Goal: Ask a question: Seek information or help from site administrators or community

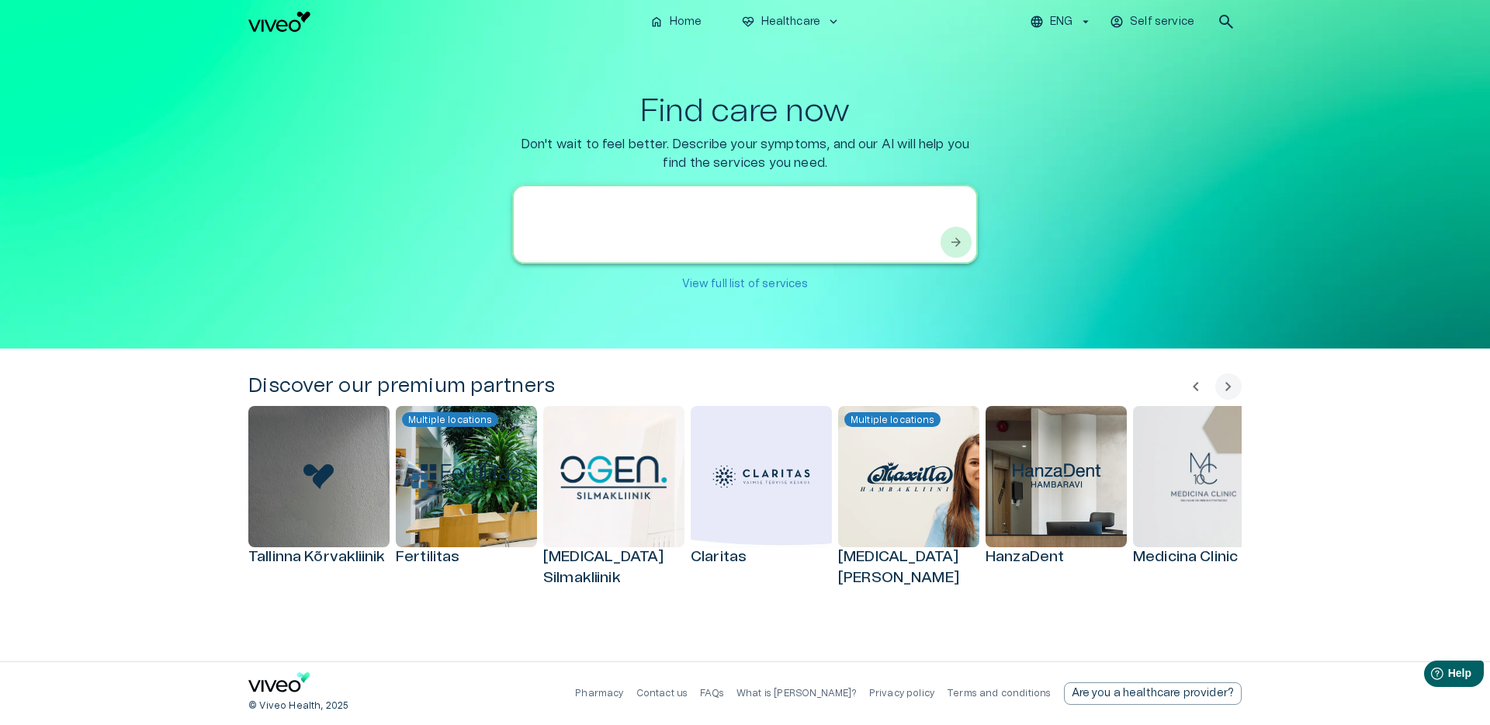
click at [701, 211] on textarea at bounding box center [731, 225] width 416 height 54
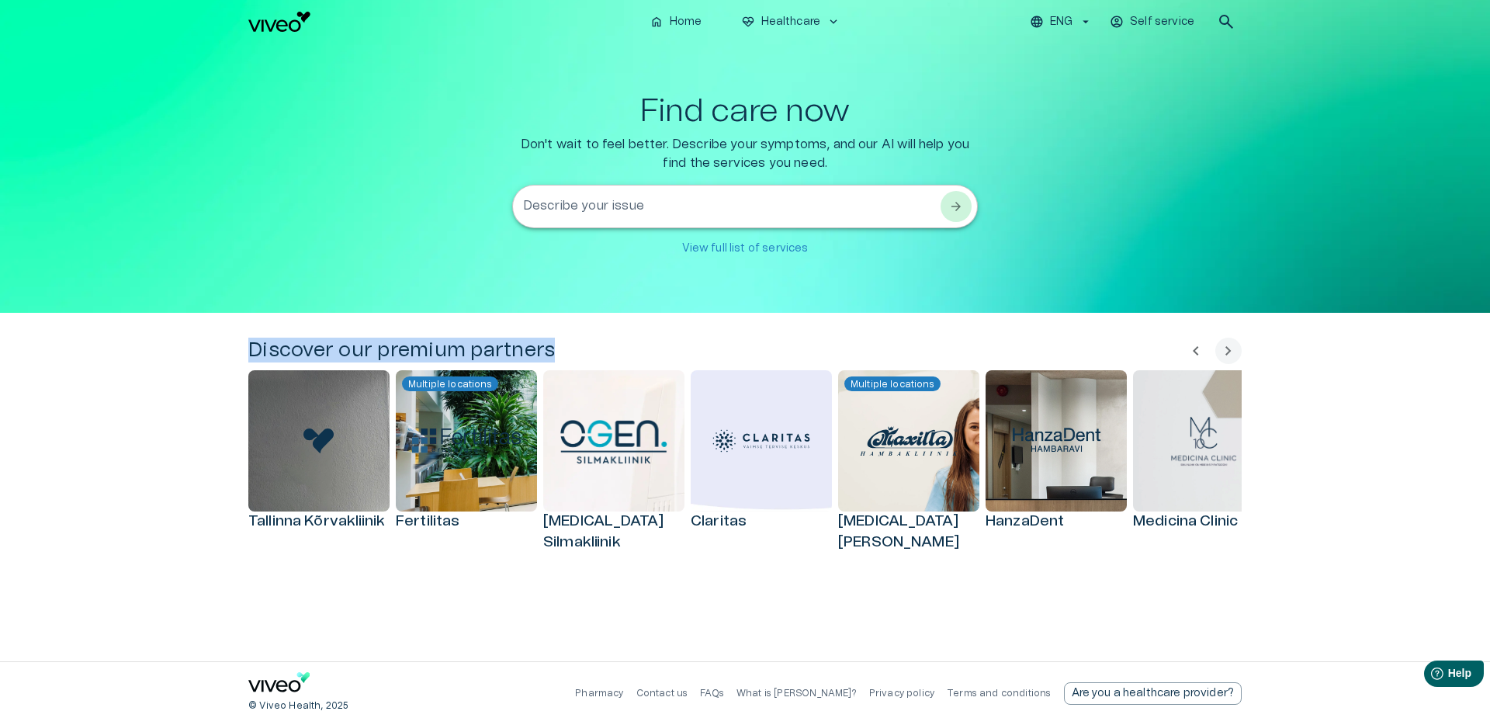
click at [597, 338] on div "home Home [MEDICAL_DATA]_heart Healthcare keyboard_arrow_down ENG Self service …" at bounding box center [745, 362] width 1490 height 725
click at [623, 205] on textarea "Describe your issue" at bounding box center [731, 207] width 416 height 18
click at [592, 364] on div "Discover our premium partners chevron_left chevron_right [GEOGRAPHIC_DATA] Kõrv…" at bounding box center [745, 487] width 1490 height 348
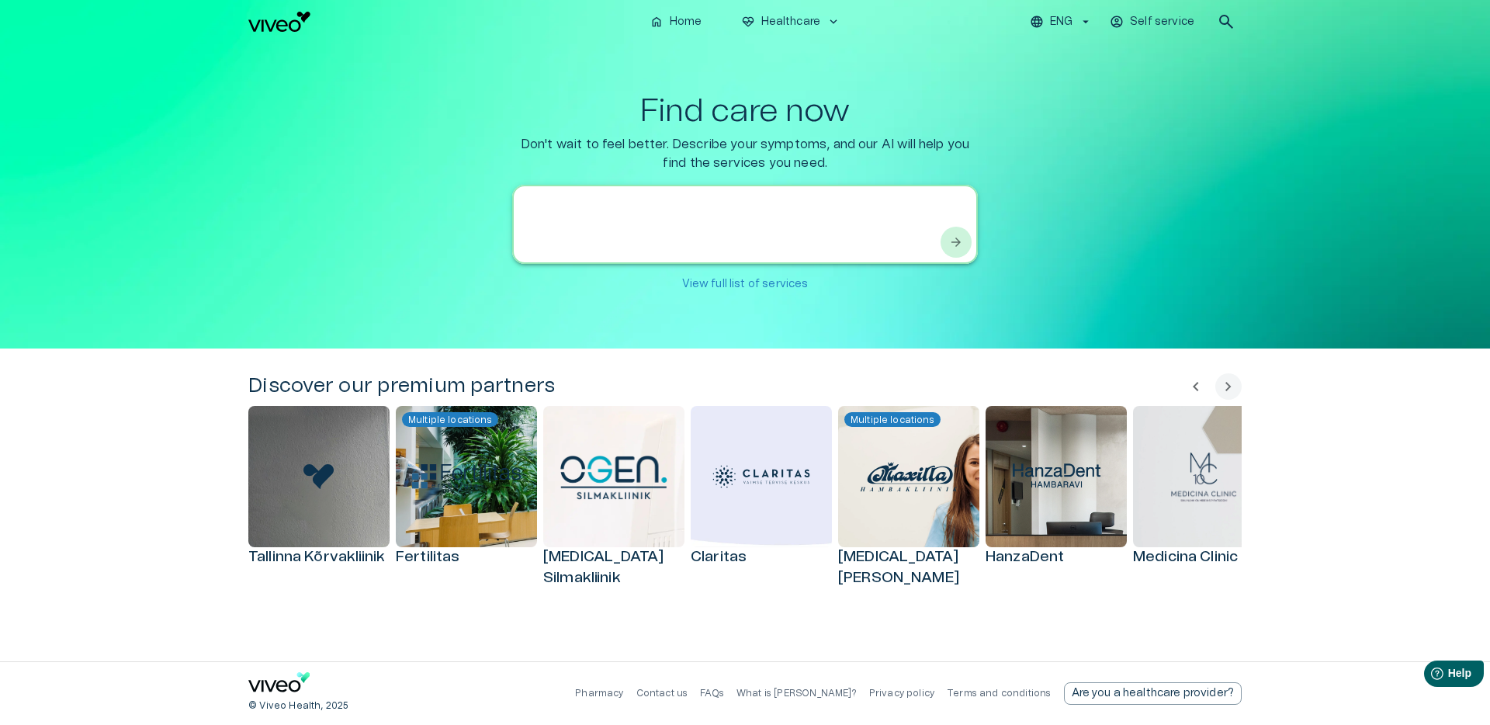
click at [630, 207] on textarea at bounding box center [731, 225] width 416 height 54
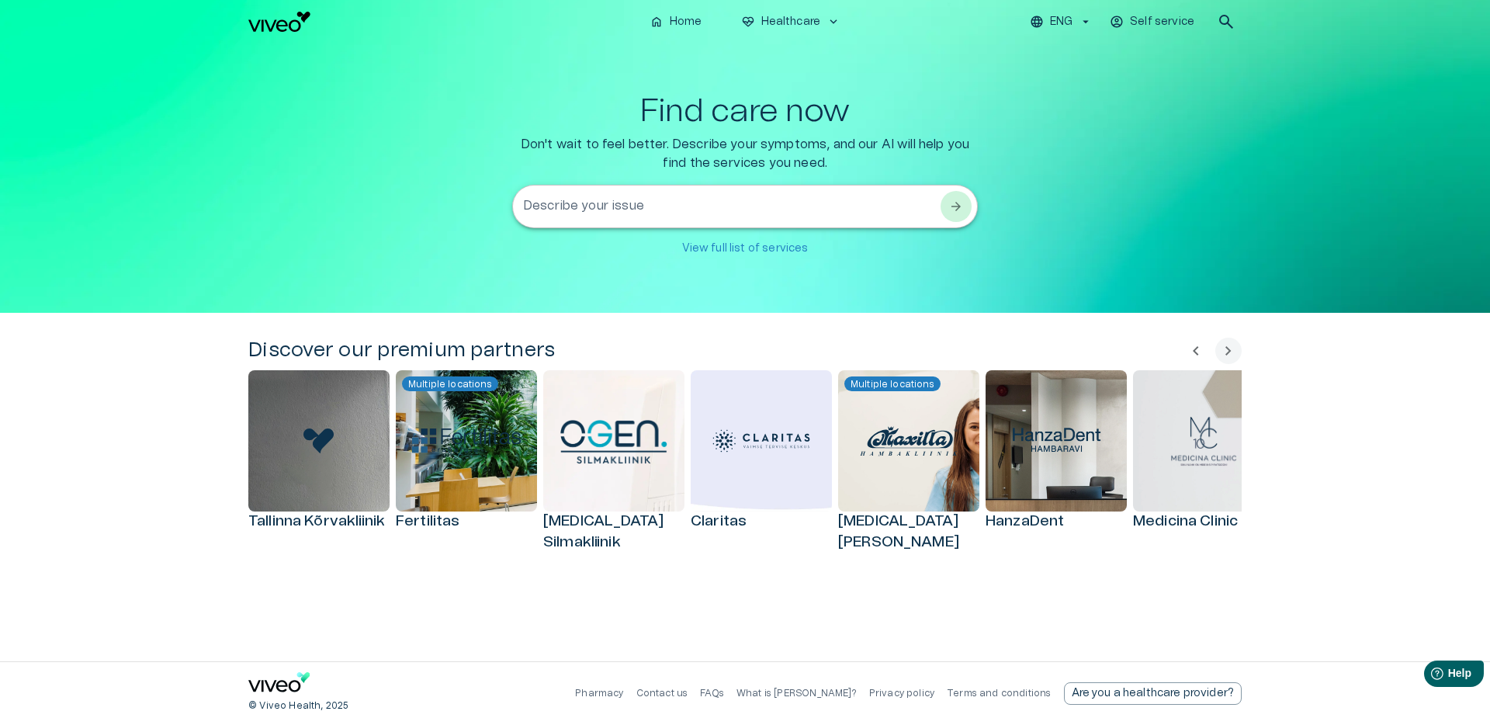
click at [601, 318] on div "home Home [MEDICAL_DATA]_heart Healthcare keyboard_arrow_down ENG Self service …" at bounding box center [745, 362] width 1490 height 725
click at [625, 212] on textarea "Describe your issue" at bounding box center [731, 207] width 416 height 18
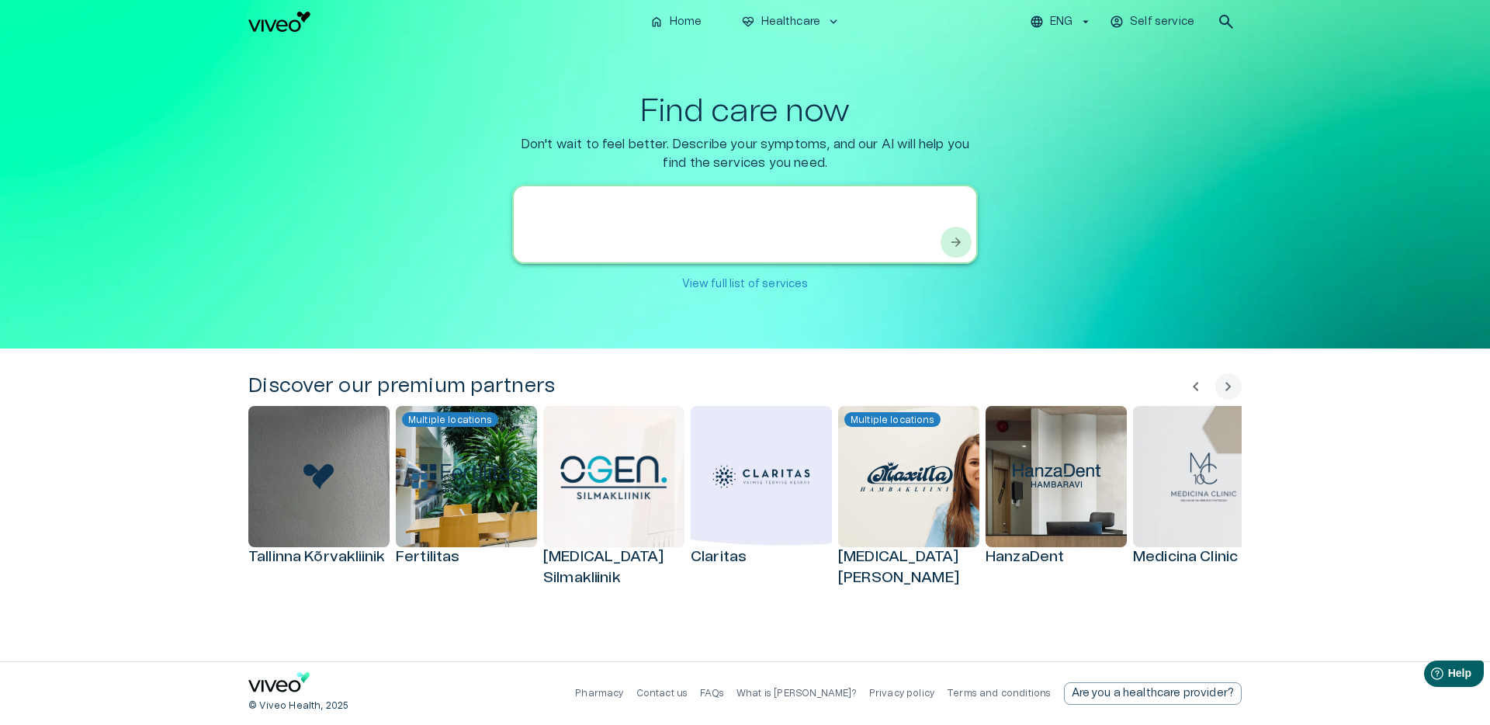
click at [616, 315] on div "home Home [MEDICAL_DATA]_heart Healthcare keyboard_arrow_down ENG Self service …" at bounding box center [745, 362] width 1490 height 725
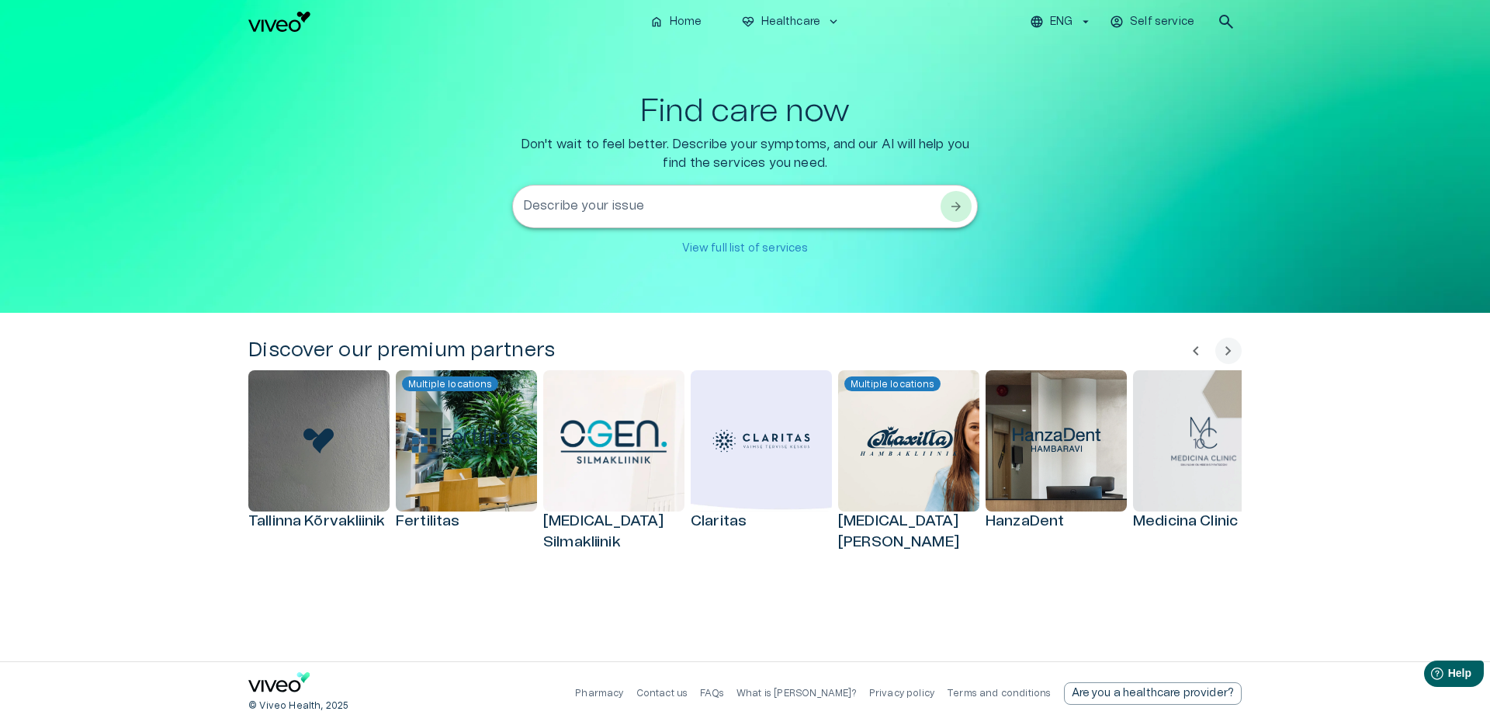
click at [616, 210] on textarea "Describe your issue" at bounding box center [731, 207] width 416 height 18
click at [622, 317] on div "home Home [MEDICAL_DATA]_heart Healthcare keyboard_arrow_down ENG Self service …" at bounding box center [745, 362] width 1490 height 725
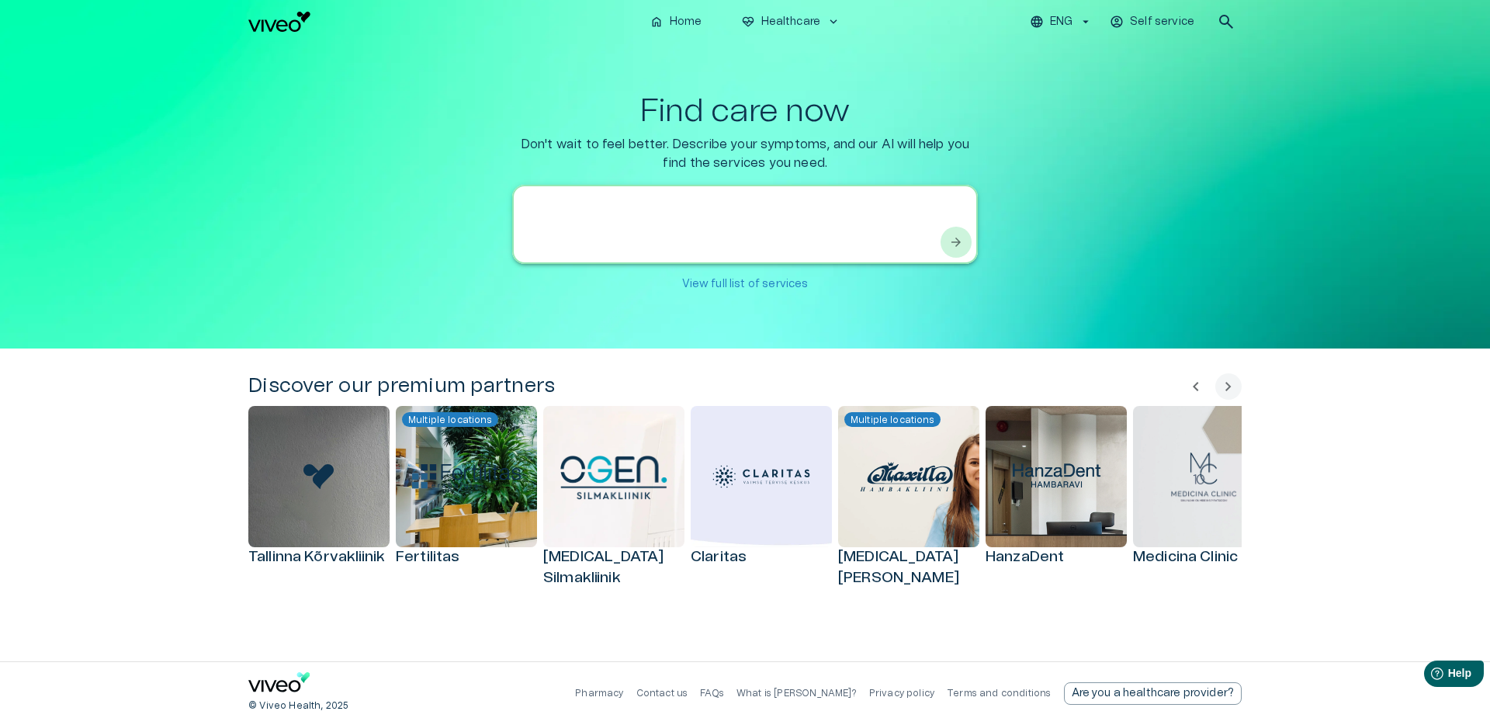
click at [634, 208] on textarea at bounding box center [731, 225] width 416 height 54
click at [191, 403] on div "Discover our premium partners chevron_left chevron_right [GEOGRAPHIC_DATA] Kõrv…" at bounding box center [745, 504] width 1490 height 313
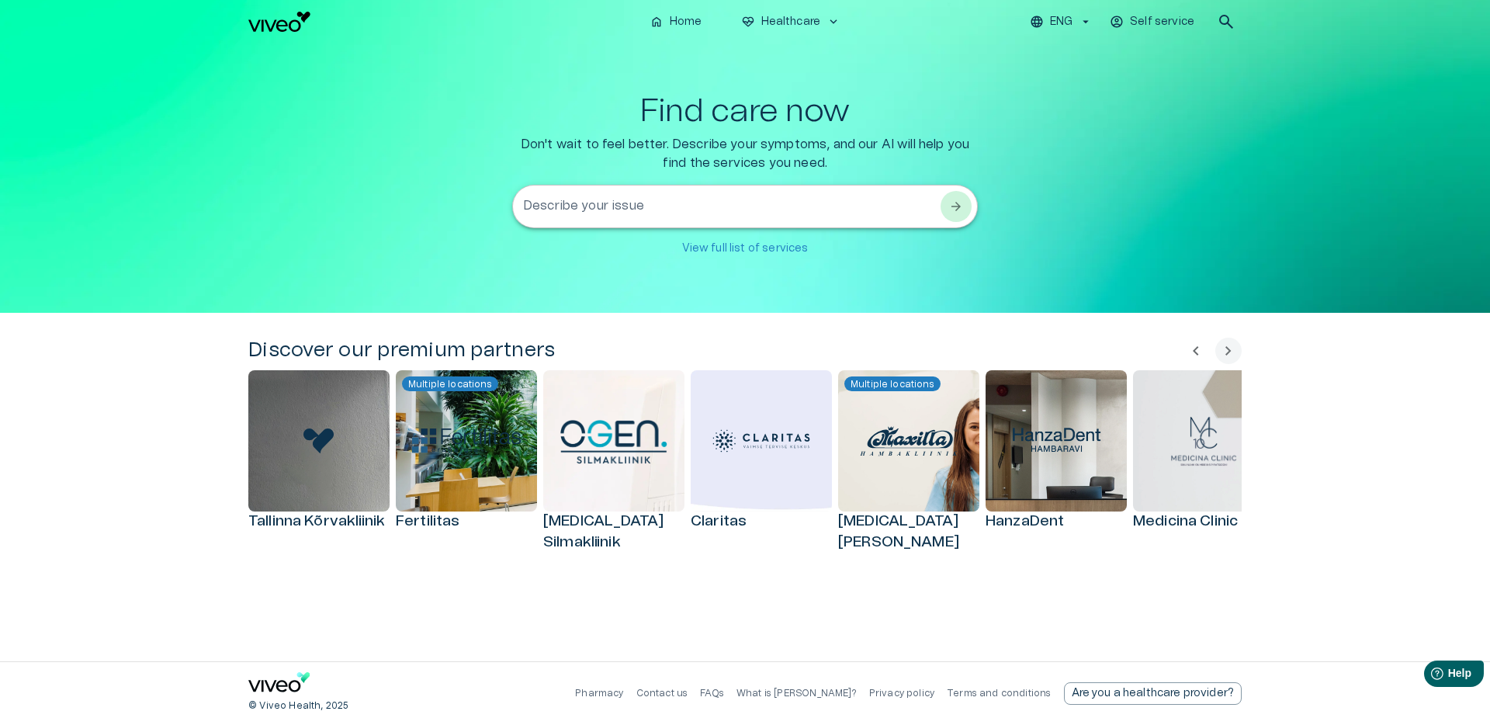
click at [446, 175] on div "Find care now Don't wait to feel better. Describe your symptoms, and our AI wil…" at bounding box center [744, 178] width 993 height 170
click at [503, 322] on div "Discover our premium partners chevron_left chevron_right [GEOGRAPHIC_DATA] Kõrv…" at bounding box center [745, 487] width 1490 height 348
click at [590, 185] on div "* Describe your issue" at bounding box center [745, 206] width 466 height 43
click at [194, 468] on div "Discover our premium partners chevron_left chevron_right [GEOGRAPHIC_DATA] Kõrv…" at bounding box center [745, 487] width 1490 height 348
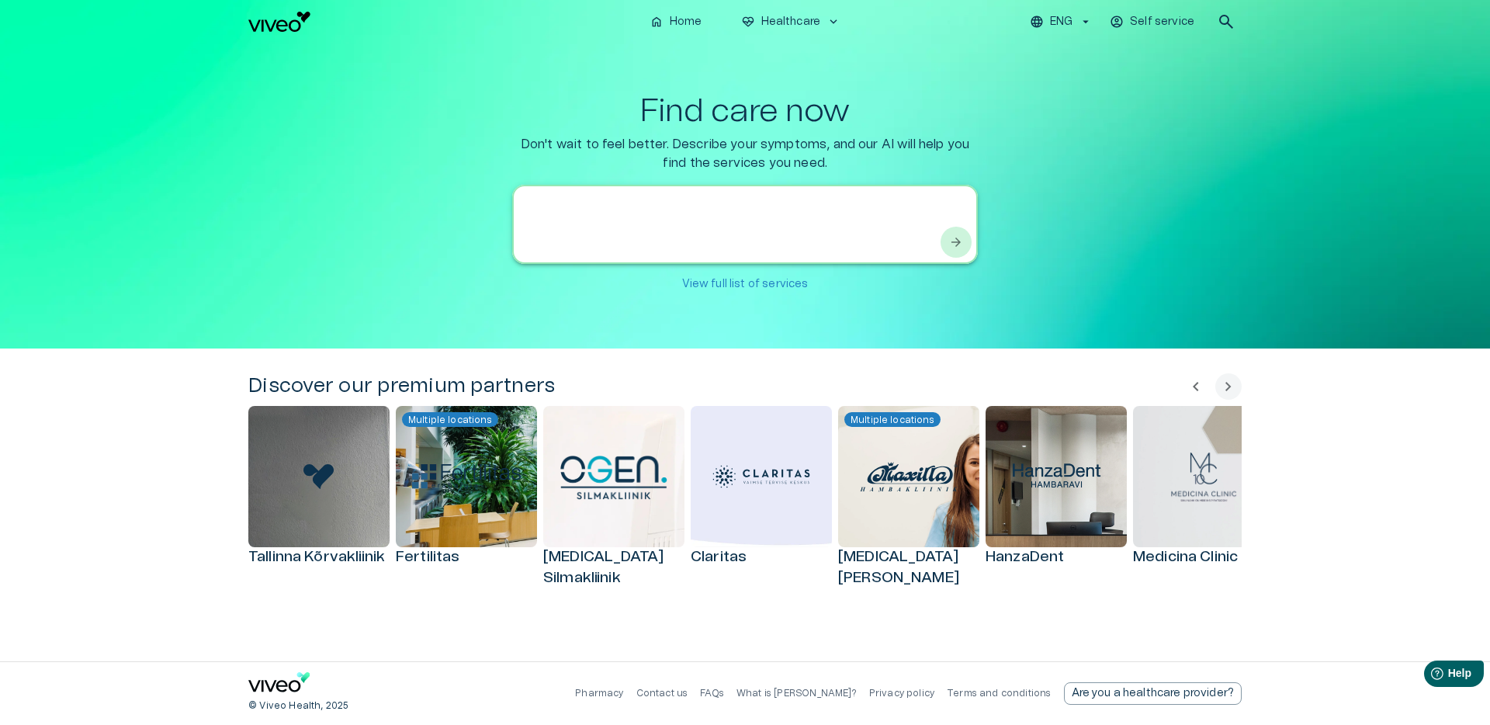
click at [584, 205] on textarea at bounding box center [731, 225] width 416 height 54
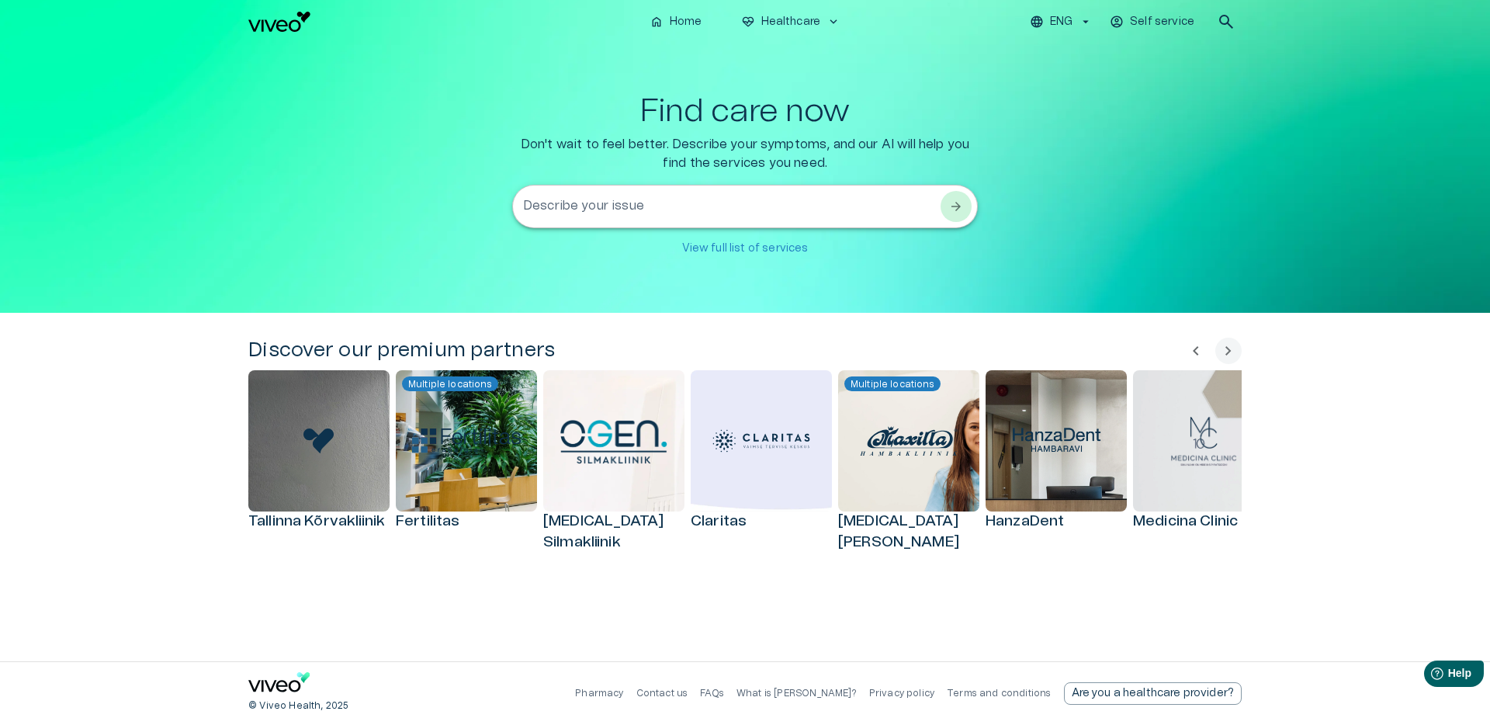
click at [133, 428] on div "Discover our premium partners chevron_left chevron_right [GEOGRAPHIC_DATA] Kõrv…" at bounding box center [745, 487] width 1490 height 348
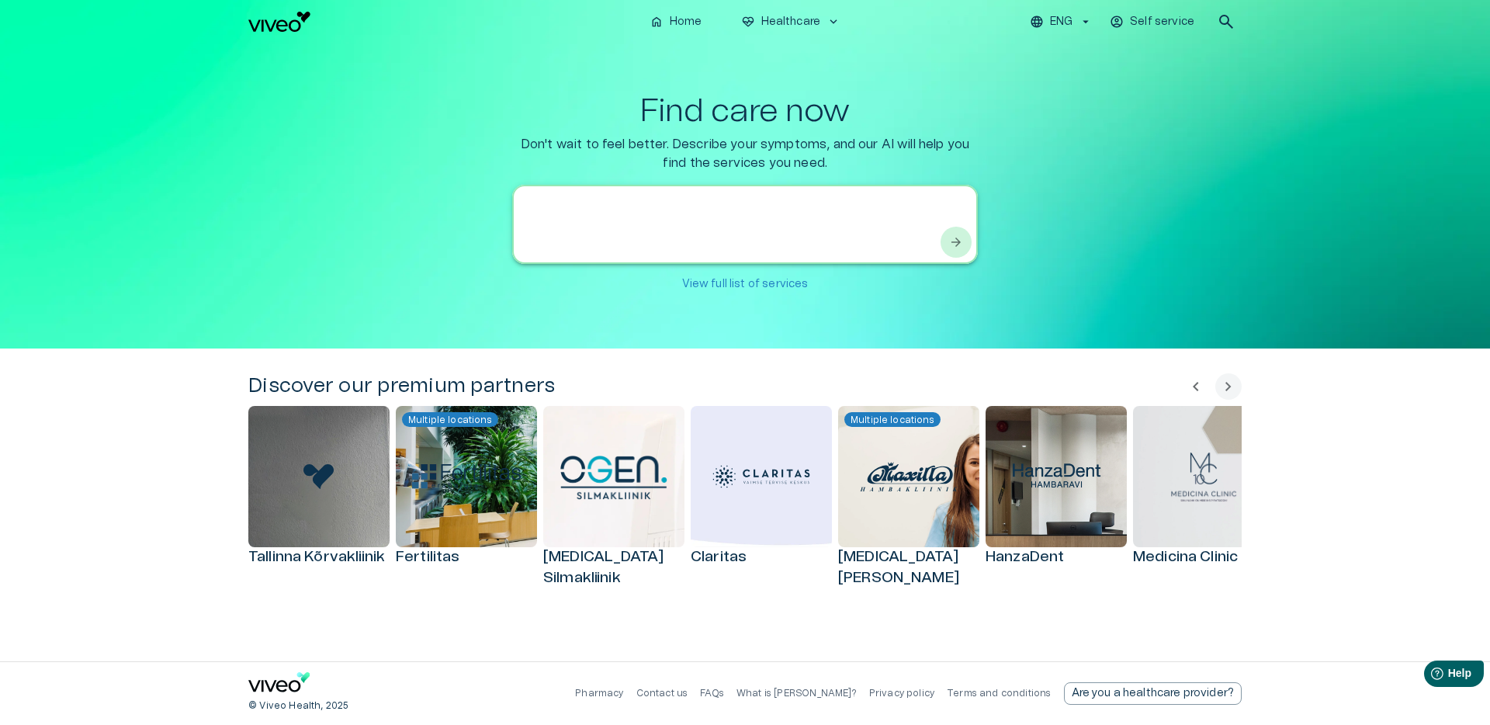
click at [578, 202] on textarea at bounding box center [731, 225] width 416 height 54
click at [225, 373] on div "Discover our premium partners chevron_left chevron_right [GEOGRAPHIC_DATA] Kõrv…" at bounding box center [745, 504] width 1490 height 313
click at [560, 209] on textarea at bounding box center [731, 225] width 416 height 54
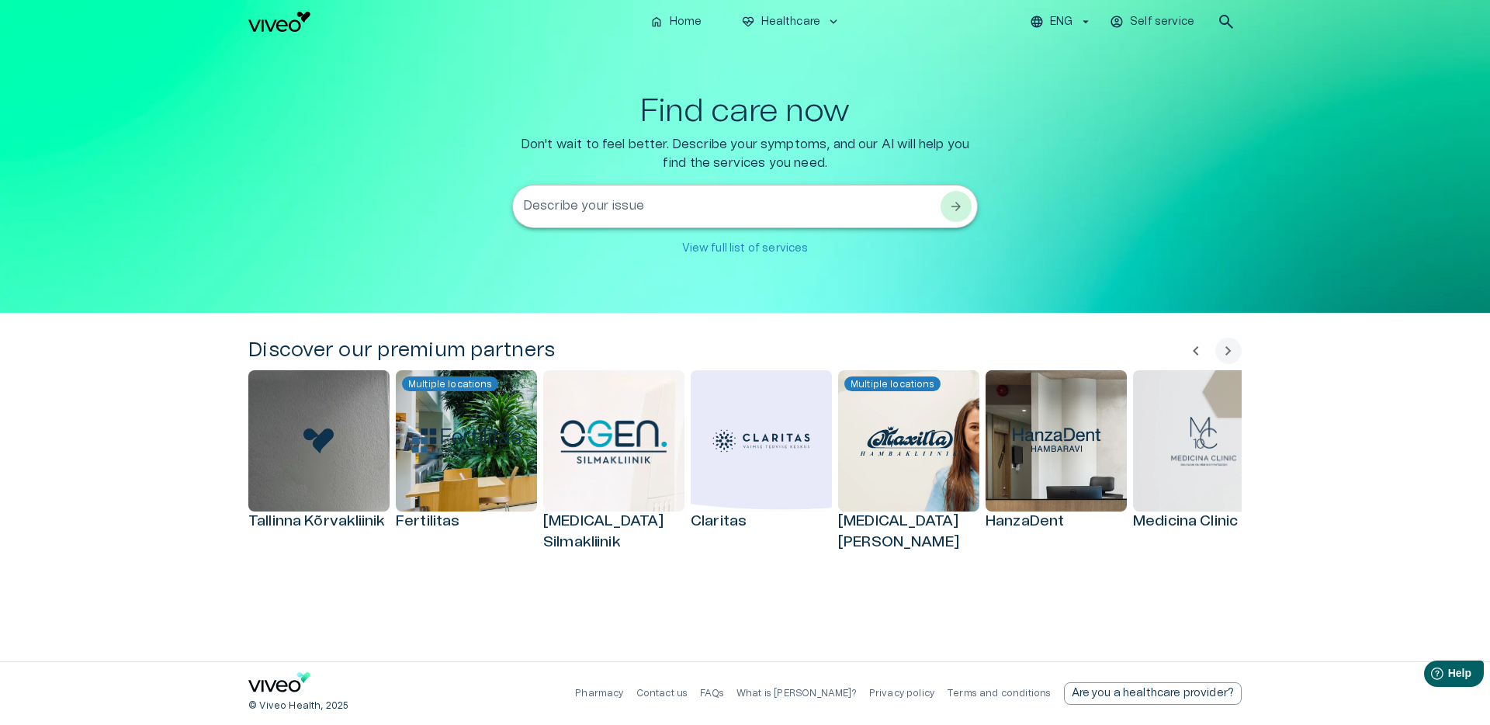
click at [432, 320] on div "home Home [MEDICAL_DATA]_heart Healthcare keyboard_arrow_down ENG Self service …" at bounding box center [745, 362] width 1490 height 725
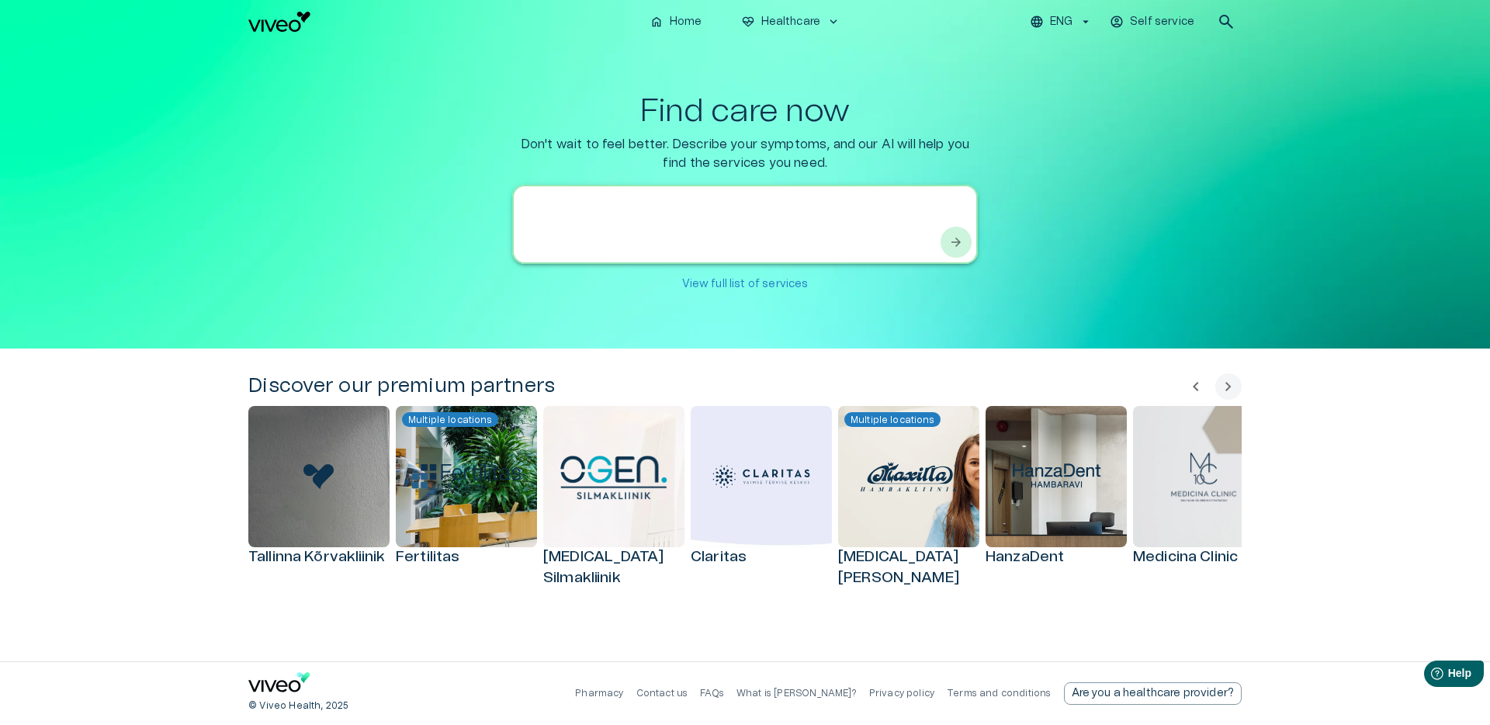
click at [593, 204] on textarea at bounding box center [731, 225] width 416 height 54
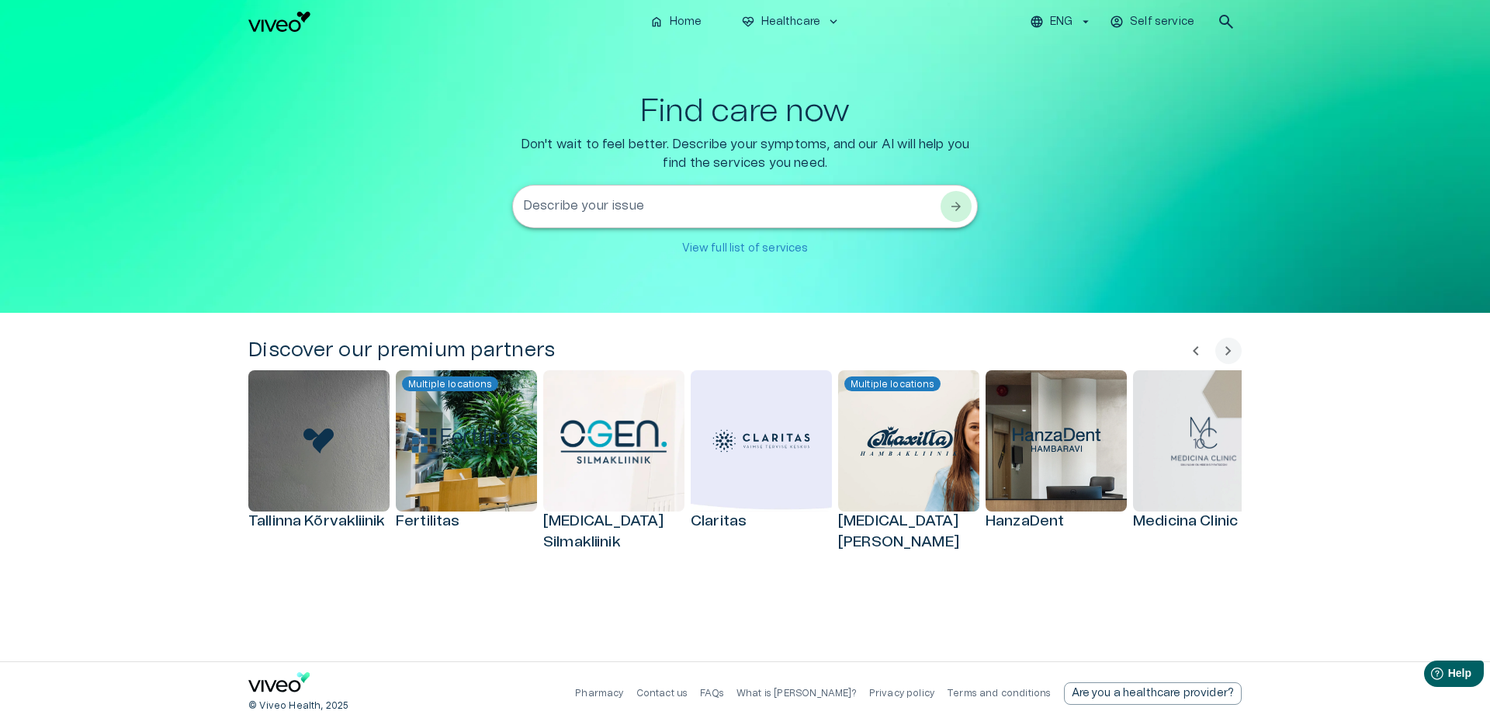
click at [563, 366] on div "Discover our premium partners chevron_left chevron_right [GEOGRAPHIC_DATA] Kõrv…" at bounding box center [745, 487] width 1490 height 348
click at [570, 207] on textarea "Describe your issue" at bounding box center [731, 207] width 416 height 18
click at [500, 227] on div "Find care now Don't wait to feel better. Describe your symptoms, and our AI wil…" at bounding box center [744, 178] width 993 height 170
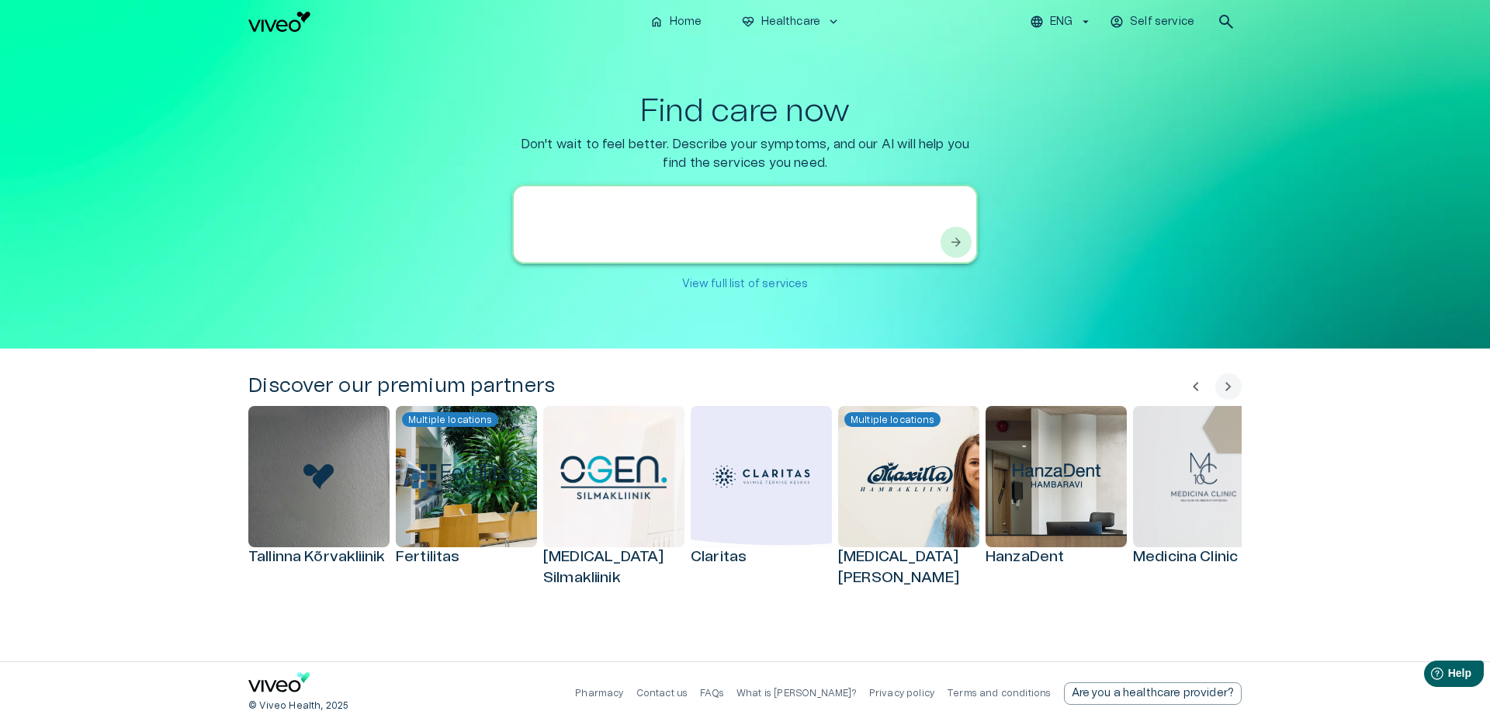
drag, startPoint x: 576, startPoint y: 203, endPoint x: 568, endPoint y: 206, distance: 8.1
click at [576, 203] on textarea at bounding box center [731, 225] width 416 height 54
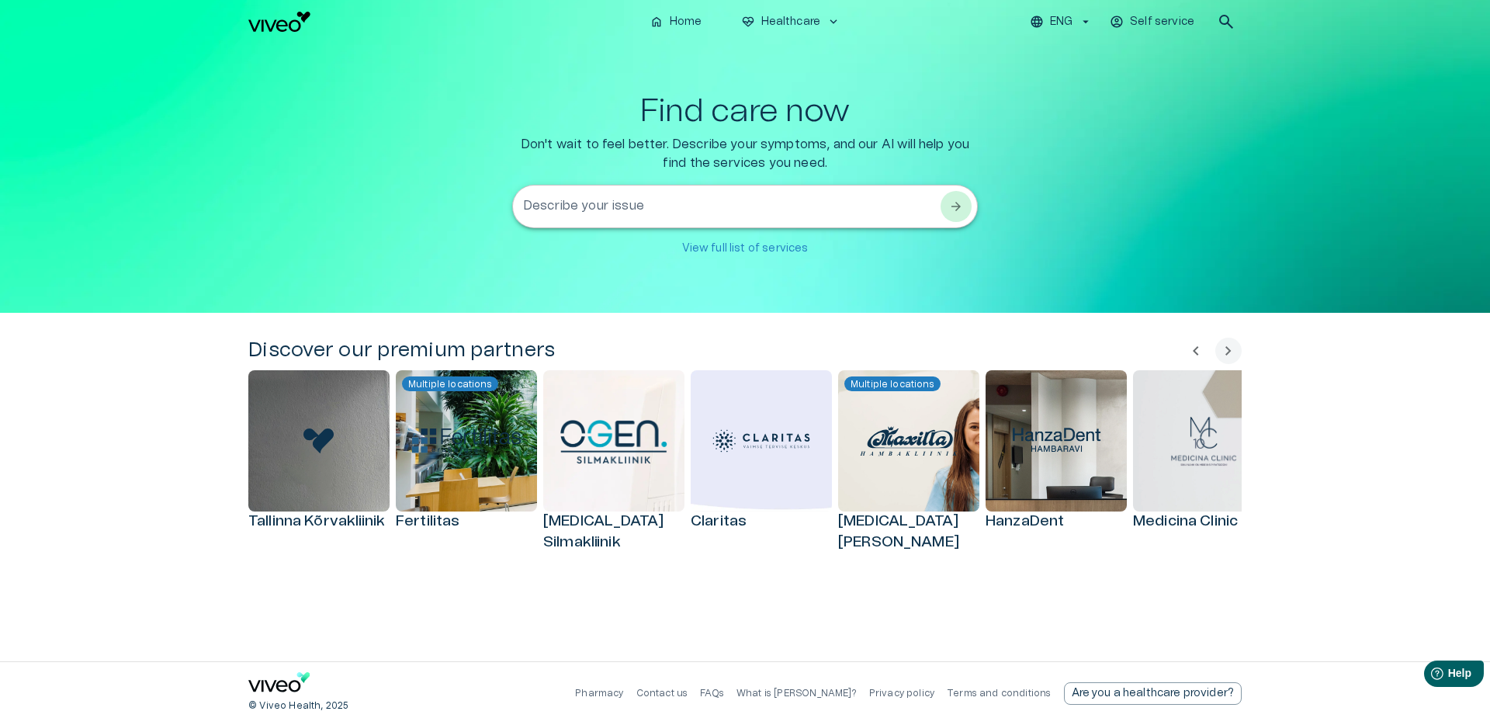
click at [515, 235] on div "Find care now Don't wait to feel better. Describe your symptoms, and our AI wil…" at bounding box center [745, 178] width 466 height 170
click at [792, 222] on div "* Describe your issue" at bounding box center [745, 206] width 466 height 43
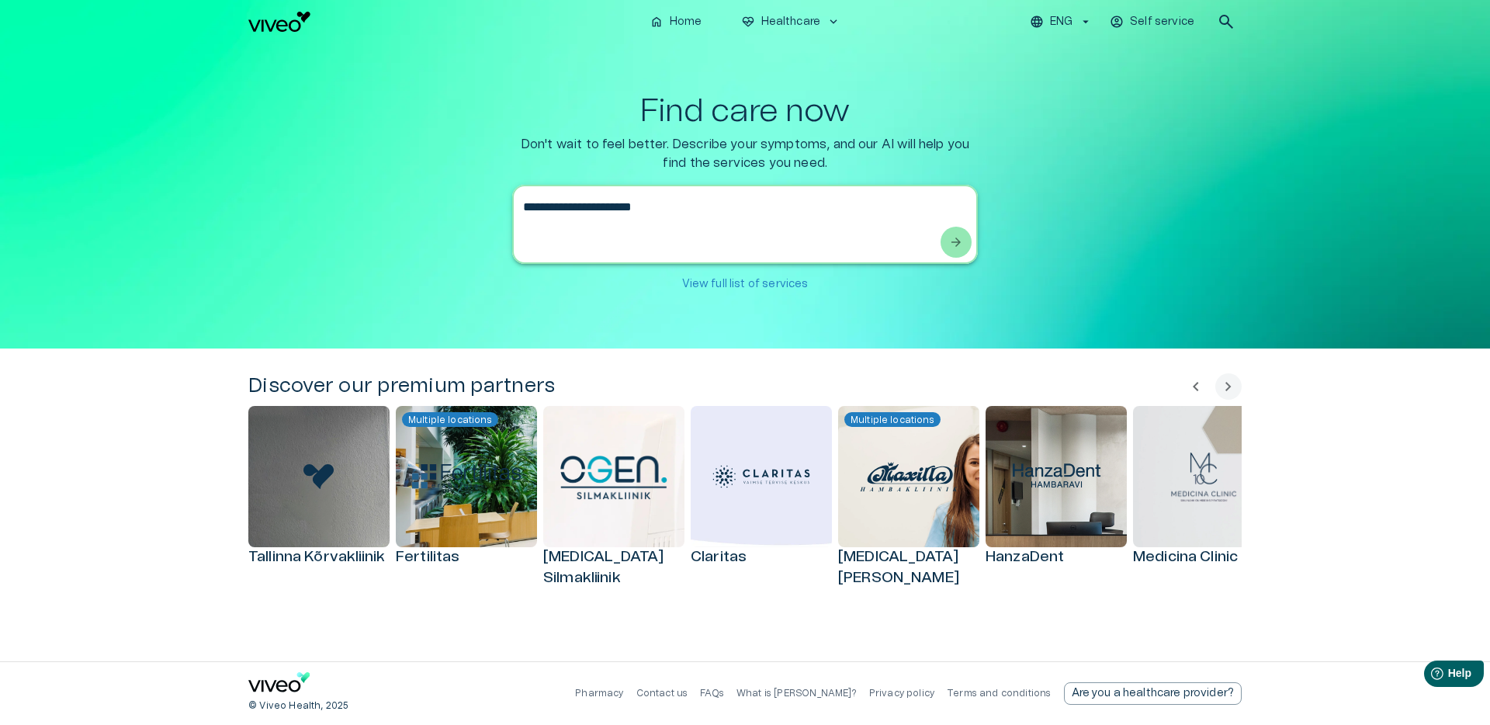
type textarea "**********"
click at [953, 247] on span "arrow_forward" at bounding box center [956, 242] width 16 height 16
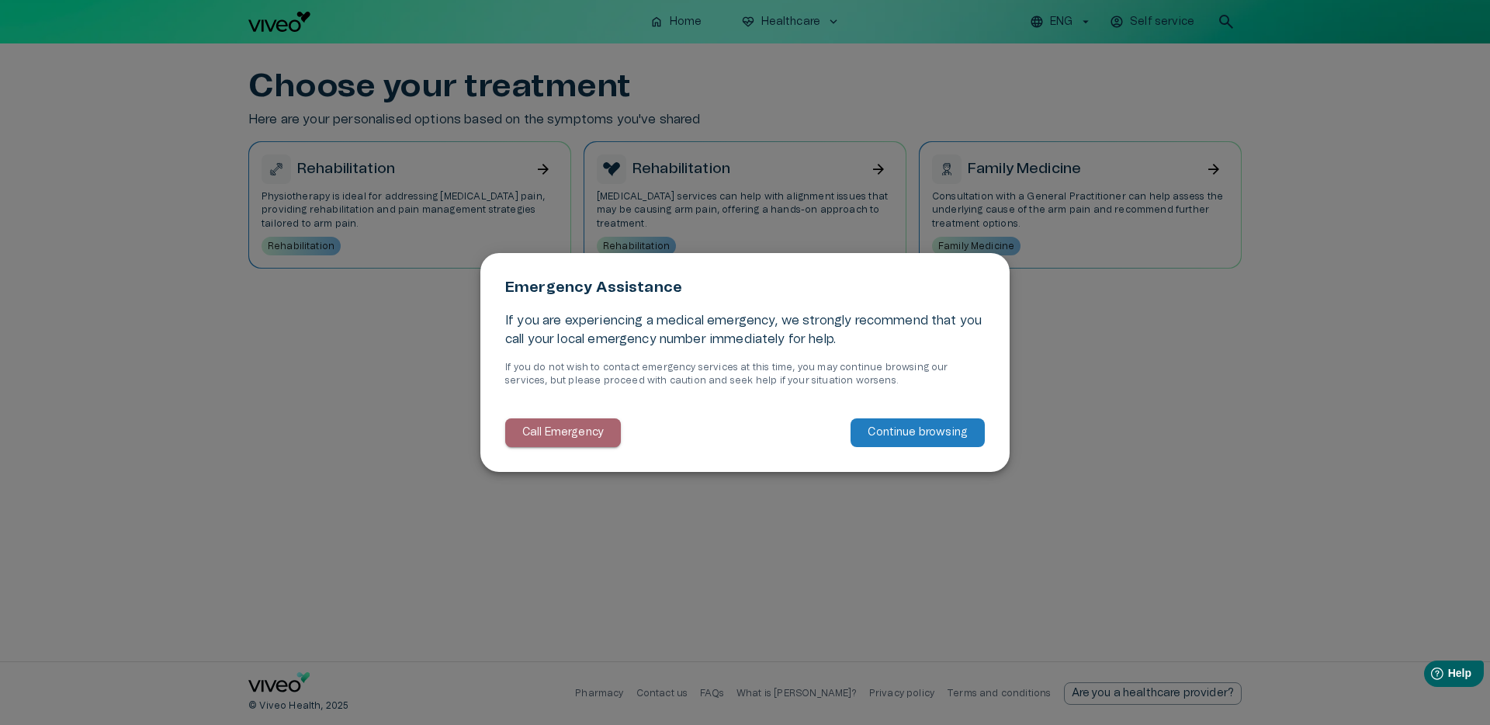
click at [545, 432] on p "Call Emergency" at bounding box center [562, 433] width 81 height 16
click at [903, 432] on p "Continue browsing" at bounding box center [918, 433] width 100 height 16
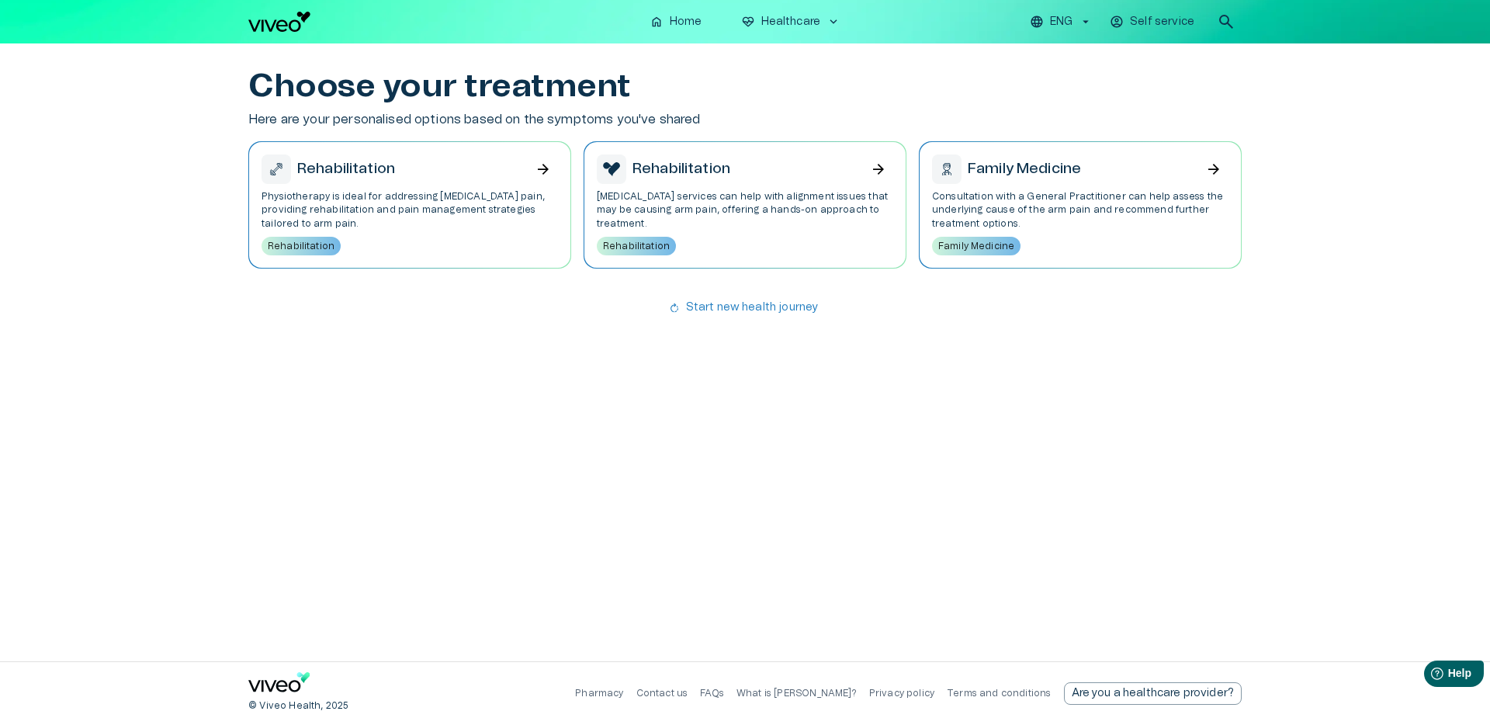
click at [438, 222] on p "Physiotherapy is ideal for addressing [MEDICAL_DATA] pain, providing rehabilita…" at bounding box center [410, 210] width 296 height 40
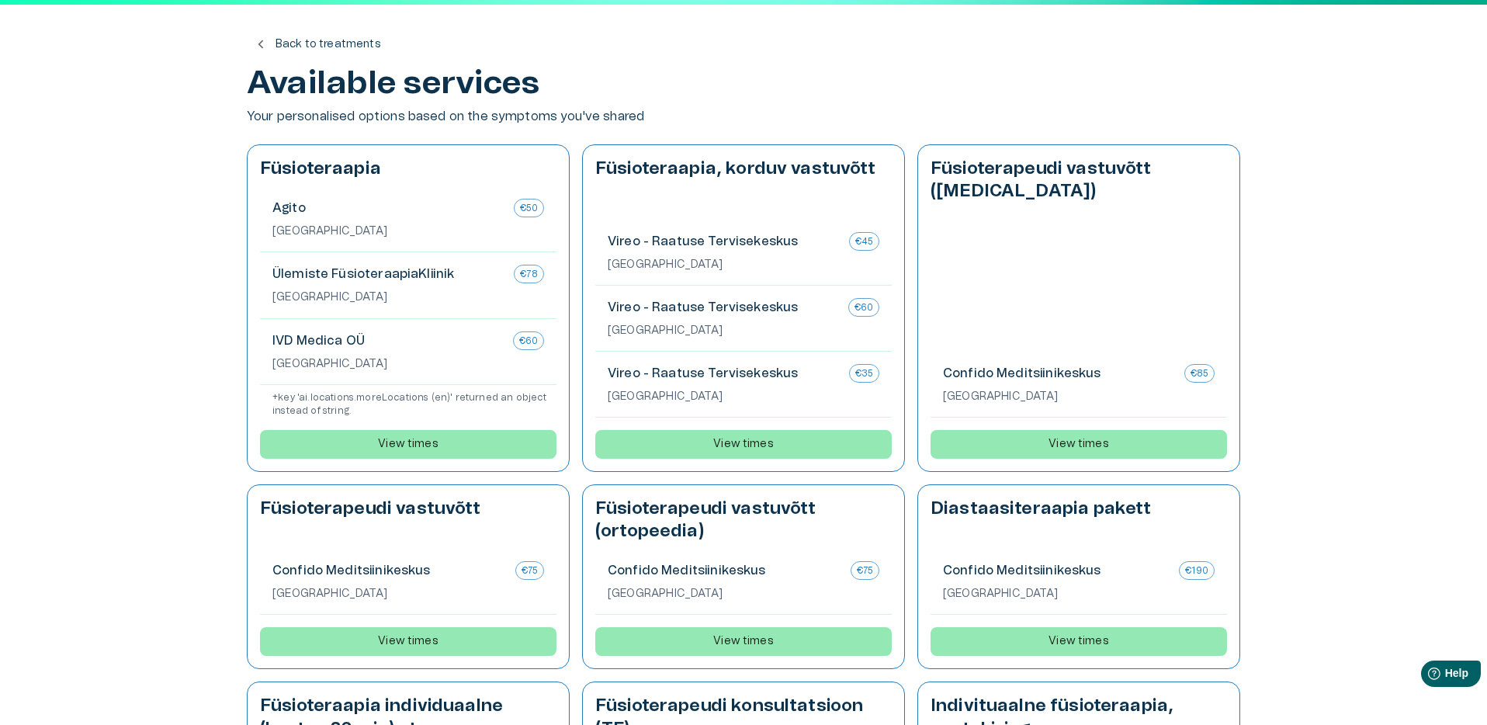
scroll to position [46, 0]
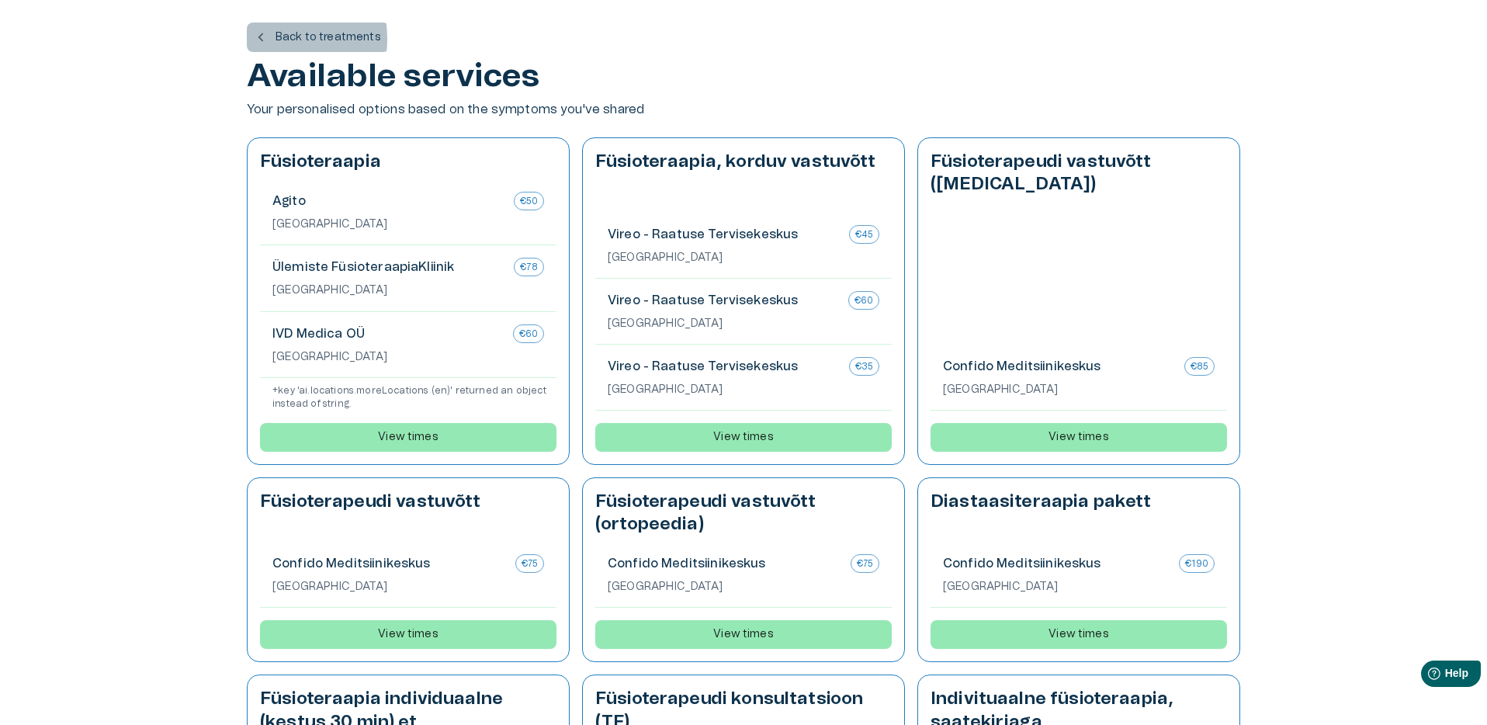
click at [259, 39] on span "chevron_left" at bounding box center [260, 37] width 17 height 17
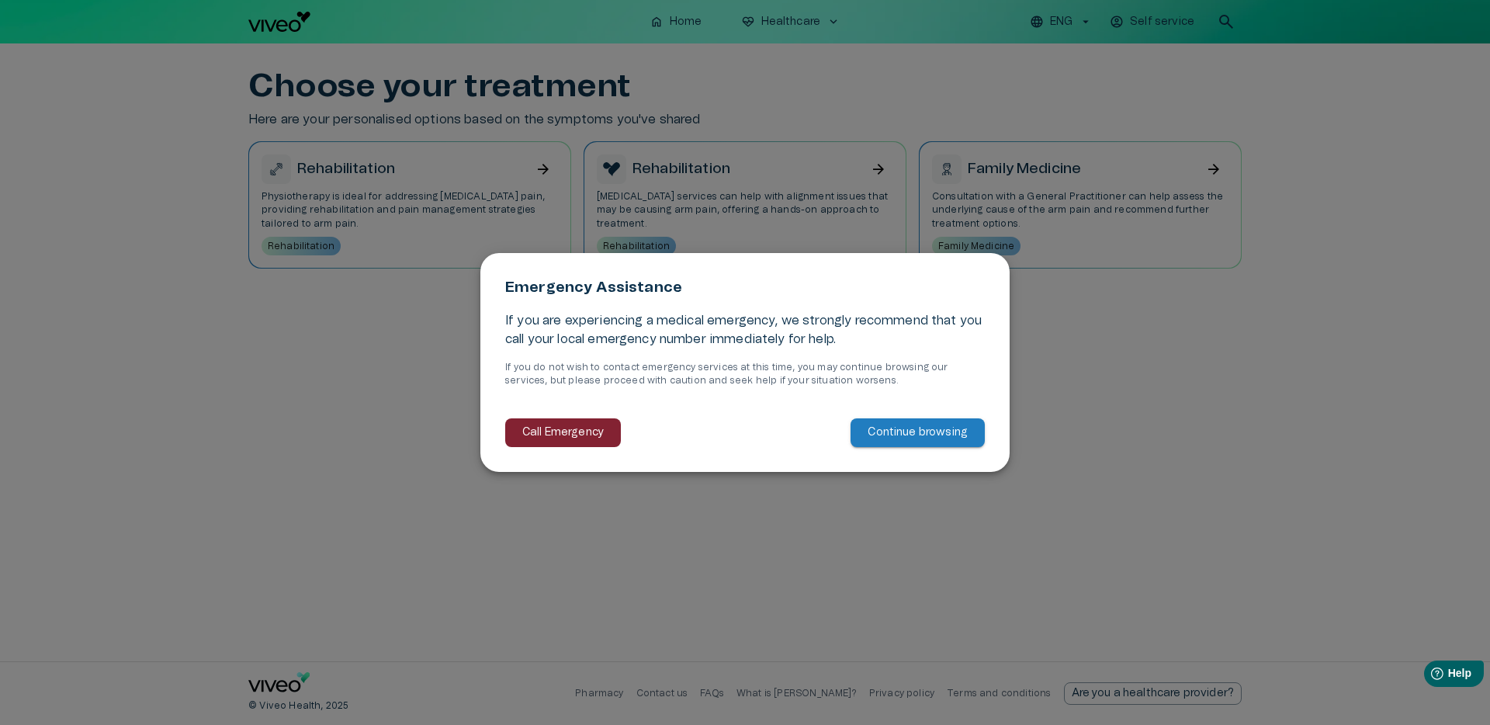
click at [898, 431] on p "Continue browsing" at bounding box center [918, 433] width 100 height 16
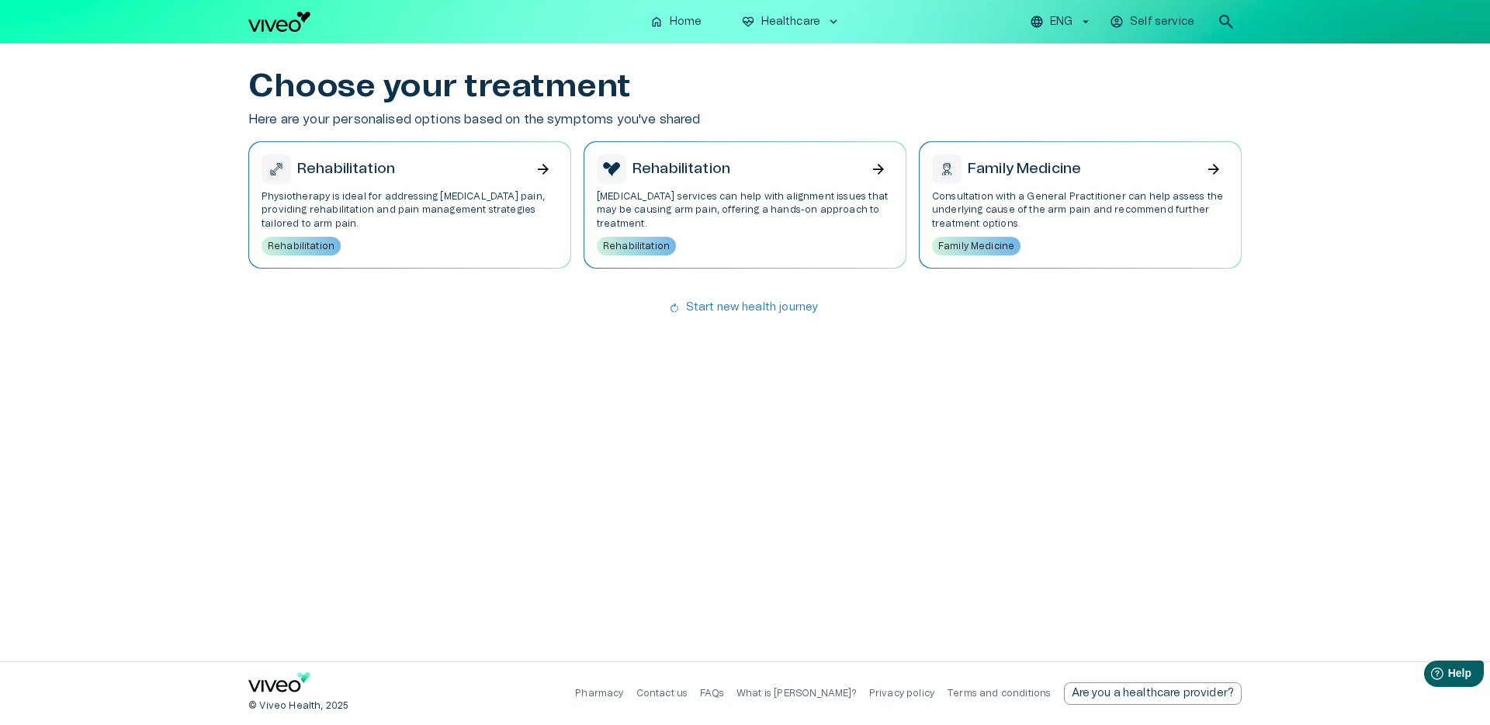
click at [1143, 197] on p "Consultation with a General Practitioner can help assess the underlying cause o…" at bounding box center [1080, 210] width 296 height 40
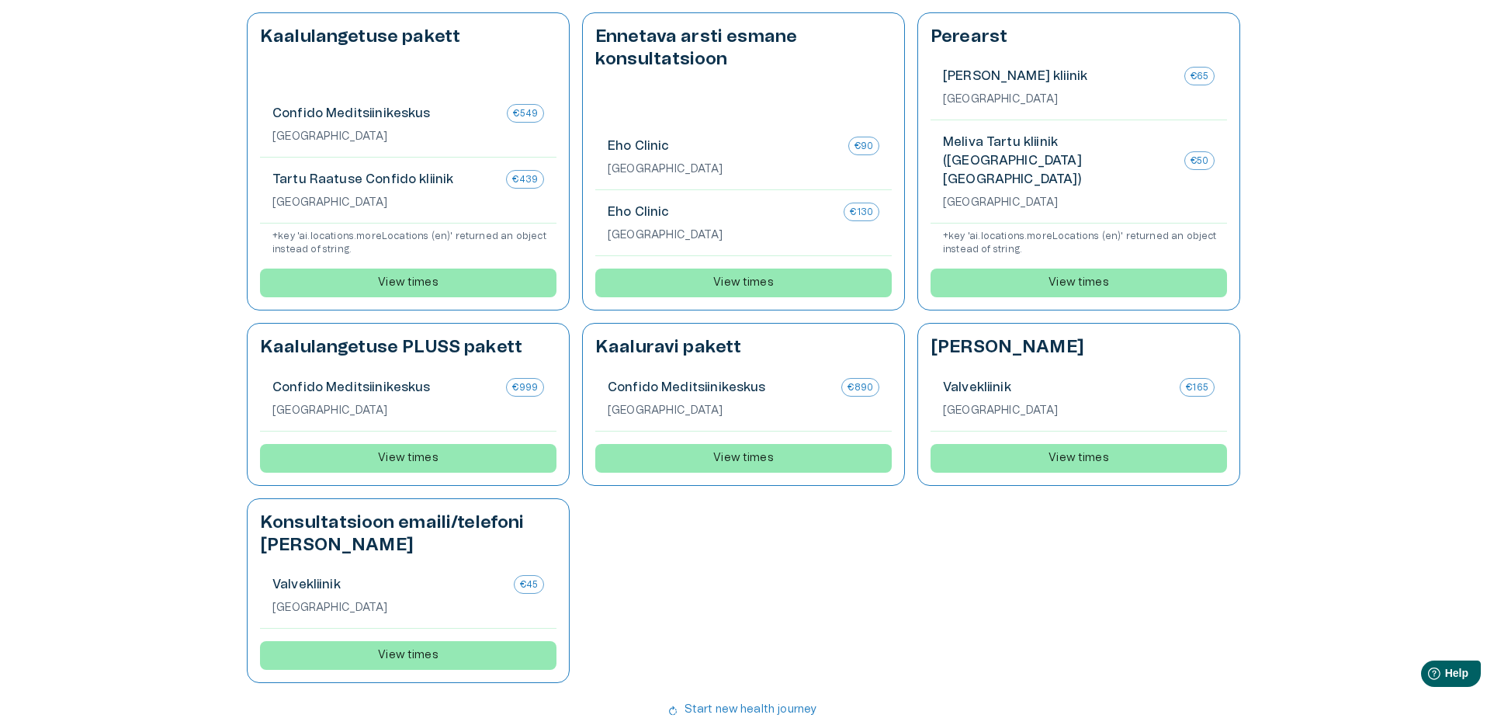
scroll to position [547, 0]
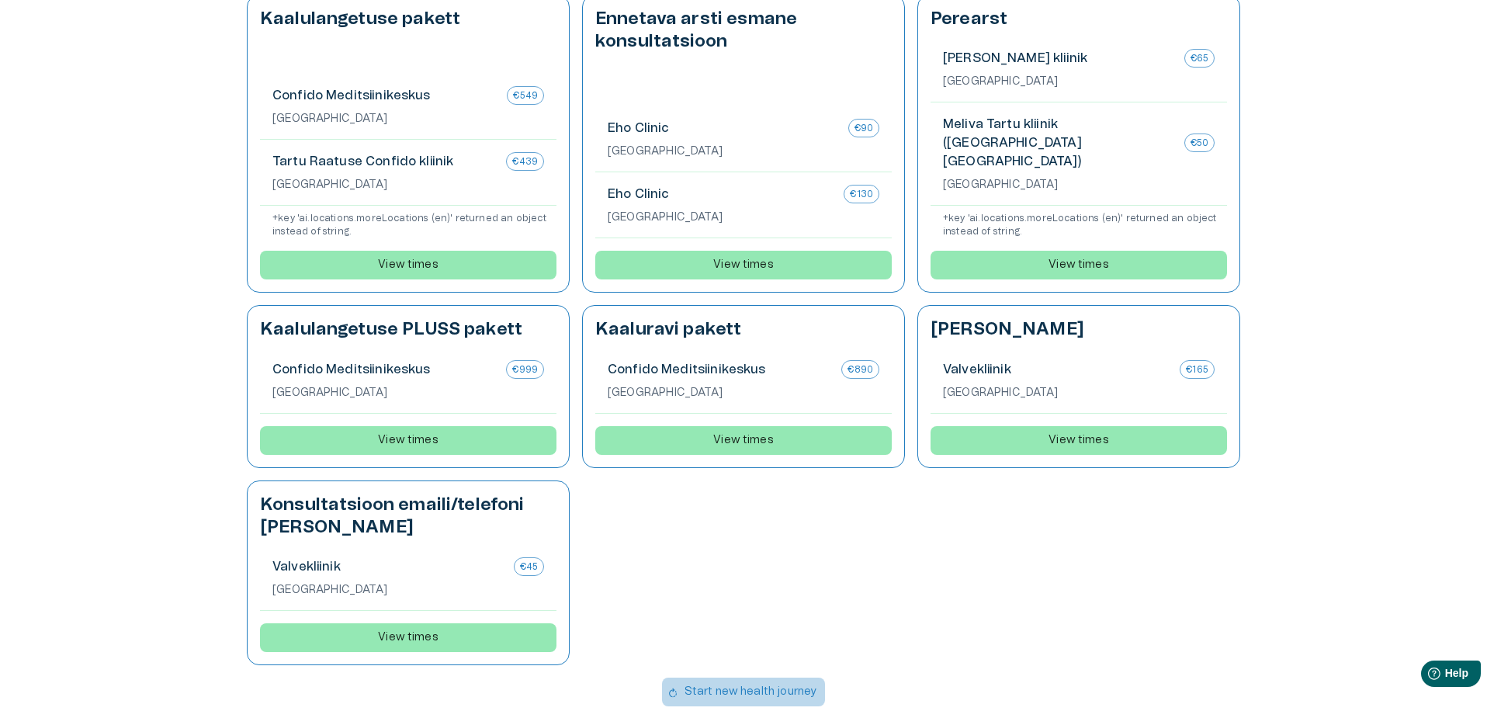
click at [744, 684] on p "Start new health journey" at bounding box center [751, 692] width 133 height 16
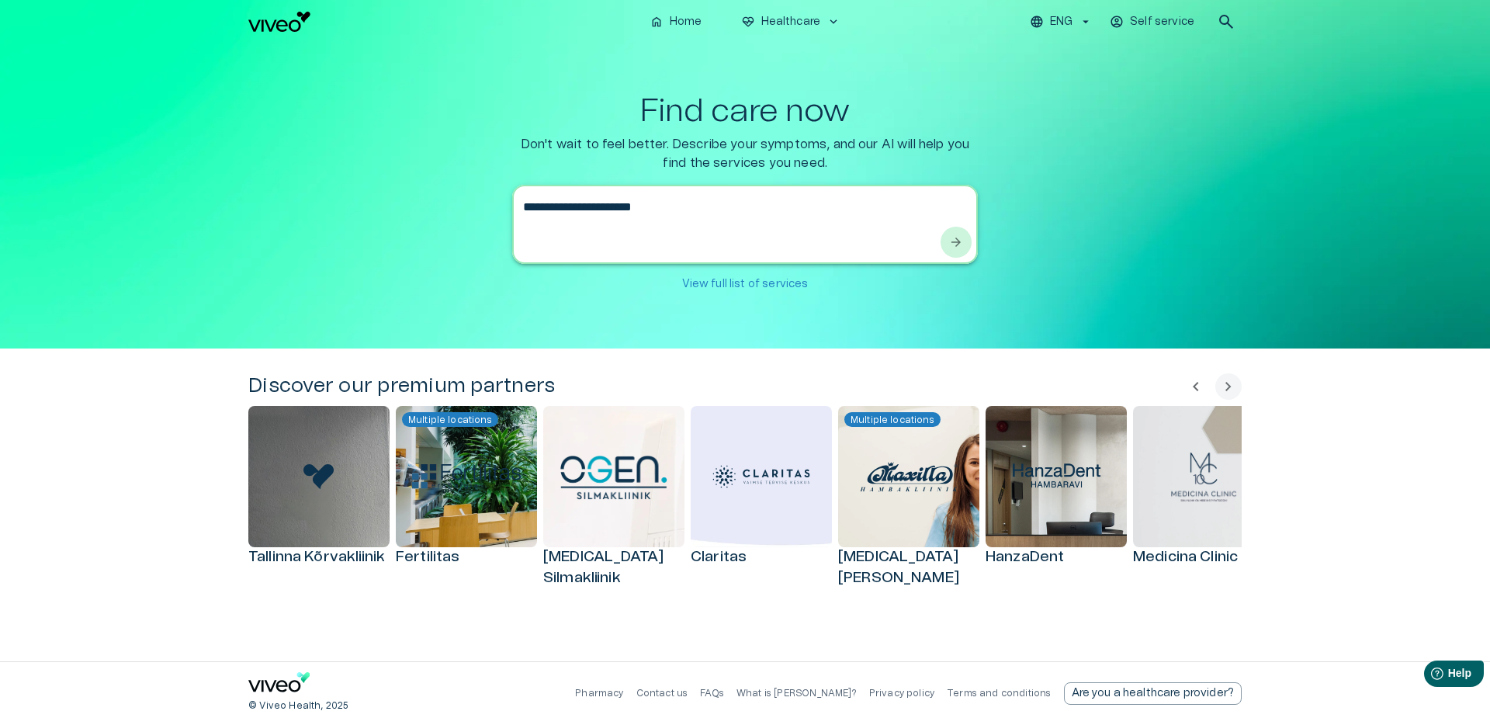
click at [684, 209] on textarea "**********" at bounding box center [731, 225] width 416 height 54
type textarea "**********"
click at [953, 244] on span "arrow_forward" at bounding box center [956, 242] width 16 height 16
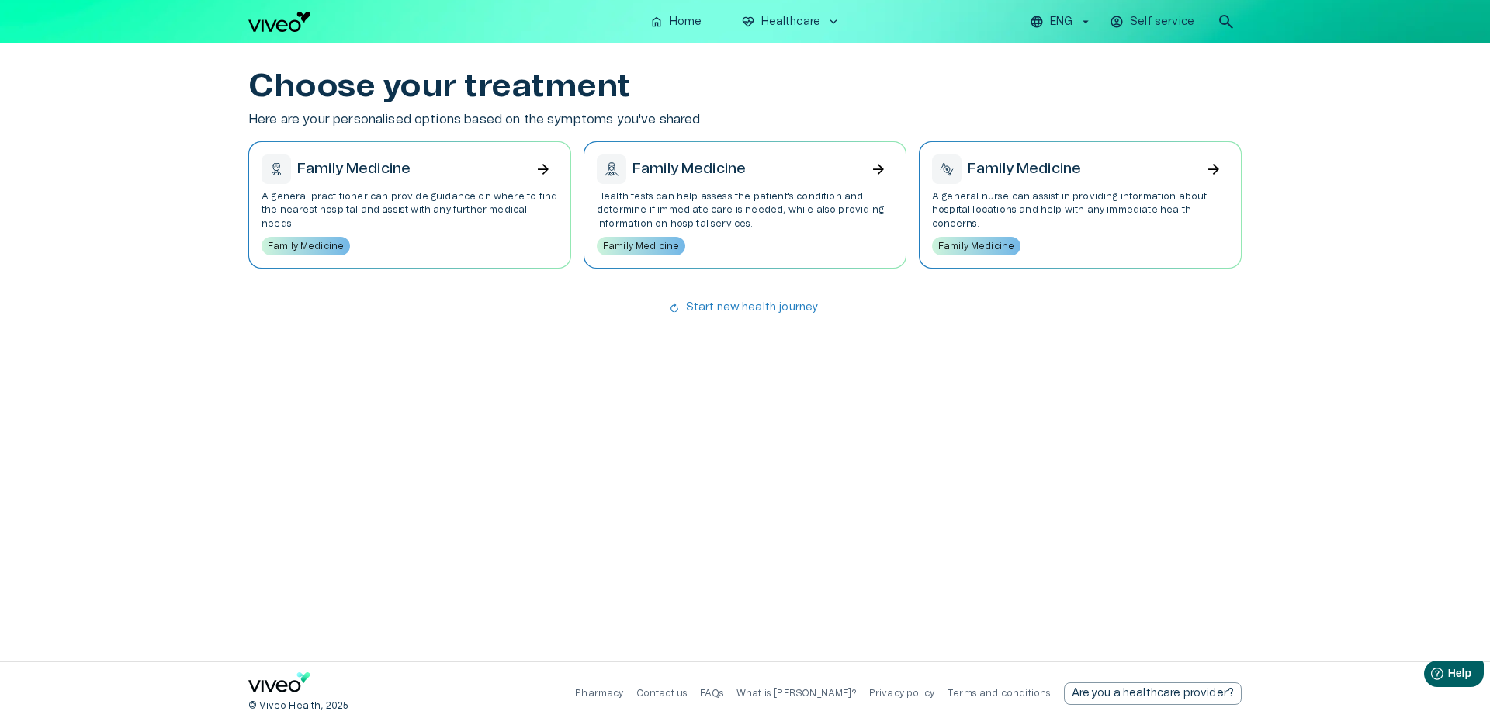
click at [1166, 172] on div "Family Medicine arrow_forward" at bounding box center [1080, 168] width 296 height 29
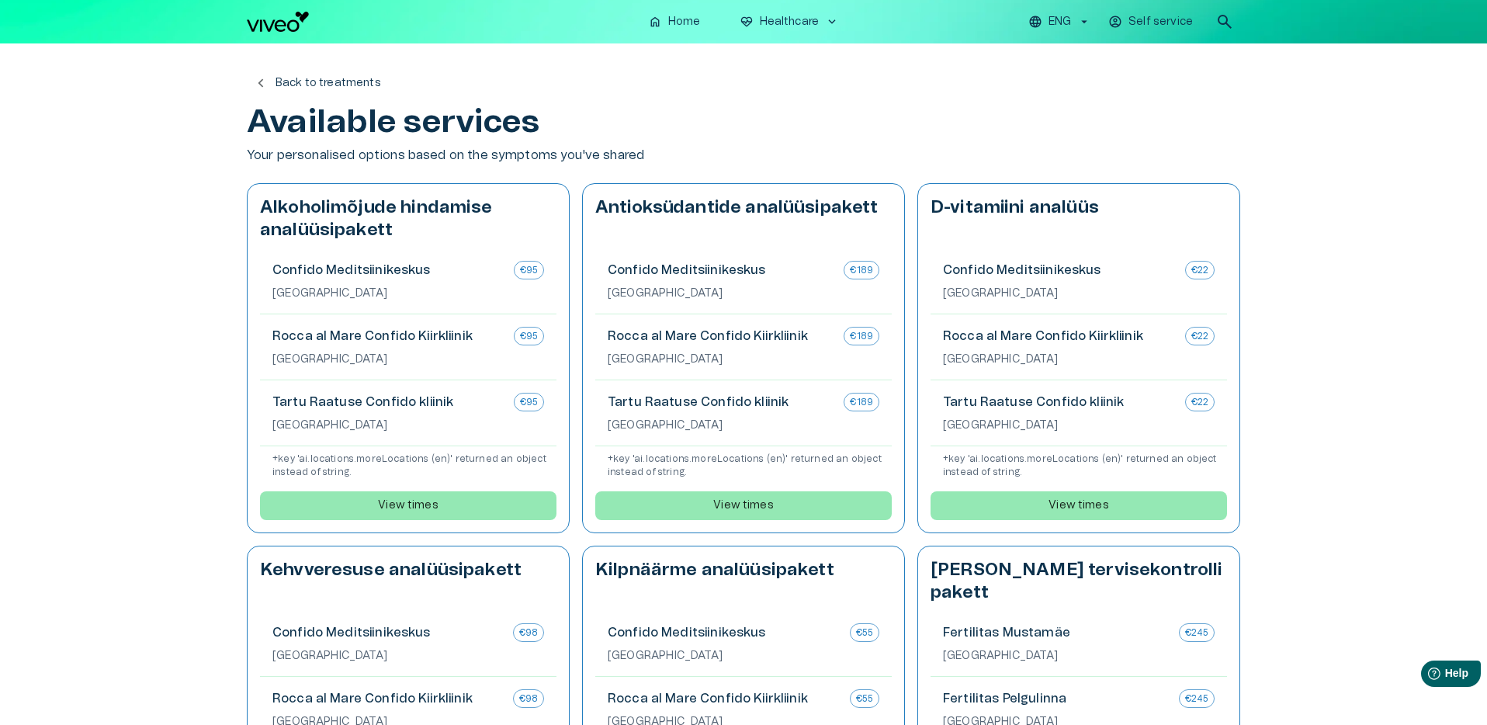
click at [262, 81] on span "chevron_left" at bounding box center [260, 83] width 17 height 17
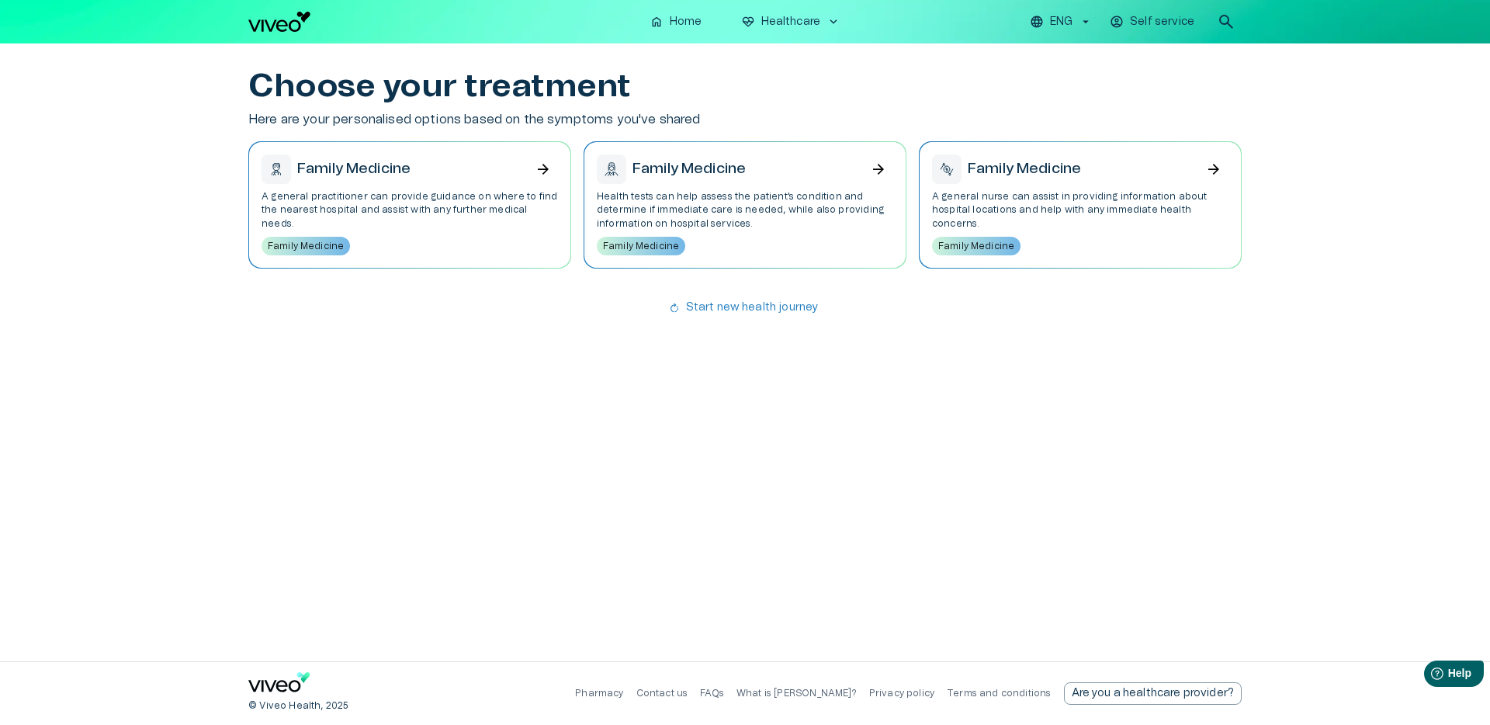
click at [439, 177] on div "Family Medicine arrow_forward" at bounding box center [410, 168] width 296 height 29
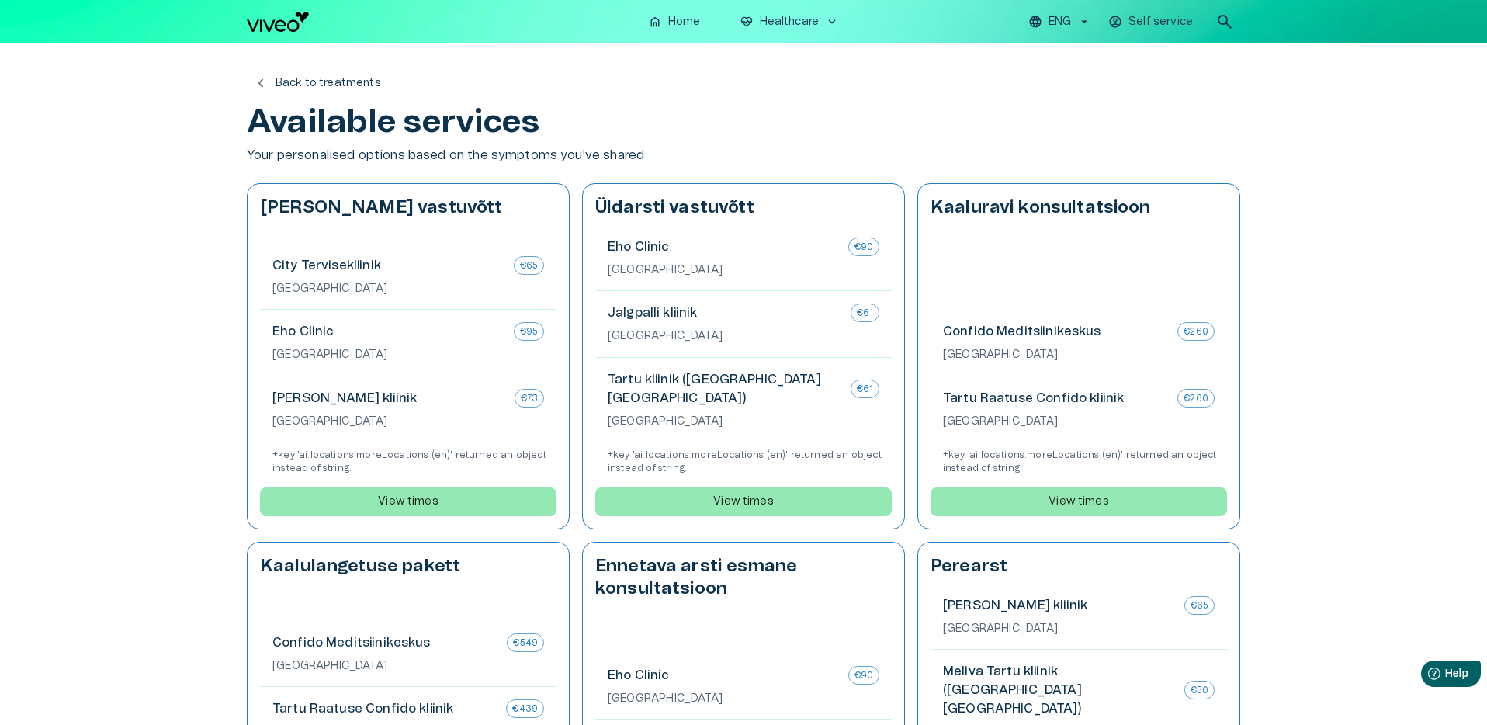
click at [262, 87] on span "chevron_left" at bounding box center [260, 83] width 17 height 17
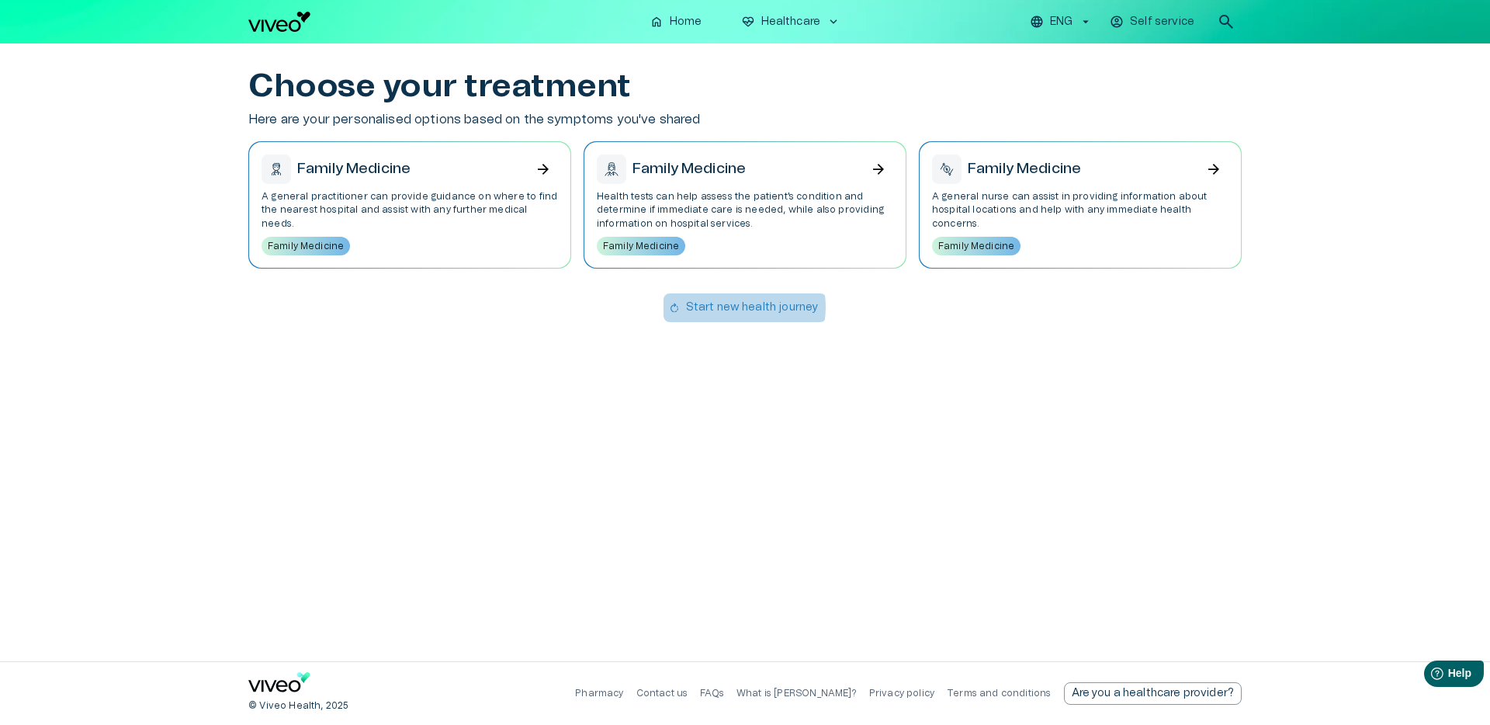
click at [731, 307] on p "Start new health journey" at bounding box center [752, 308] width 133 height 16
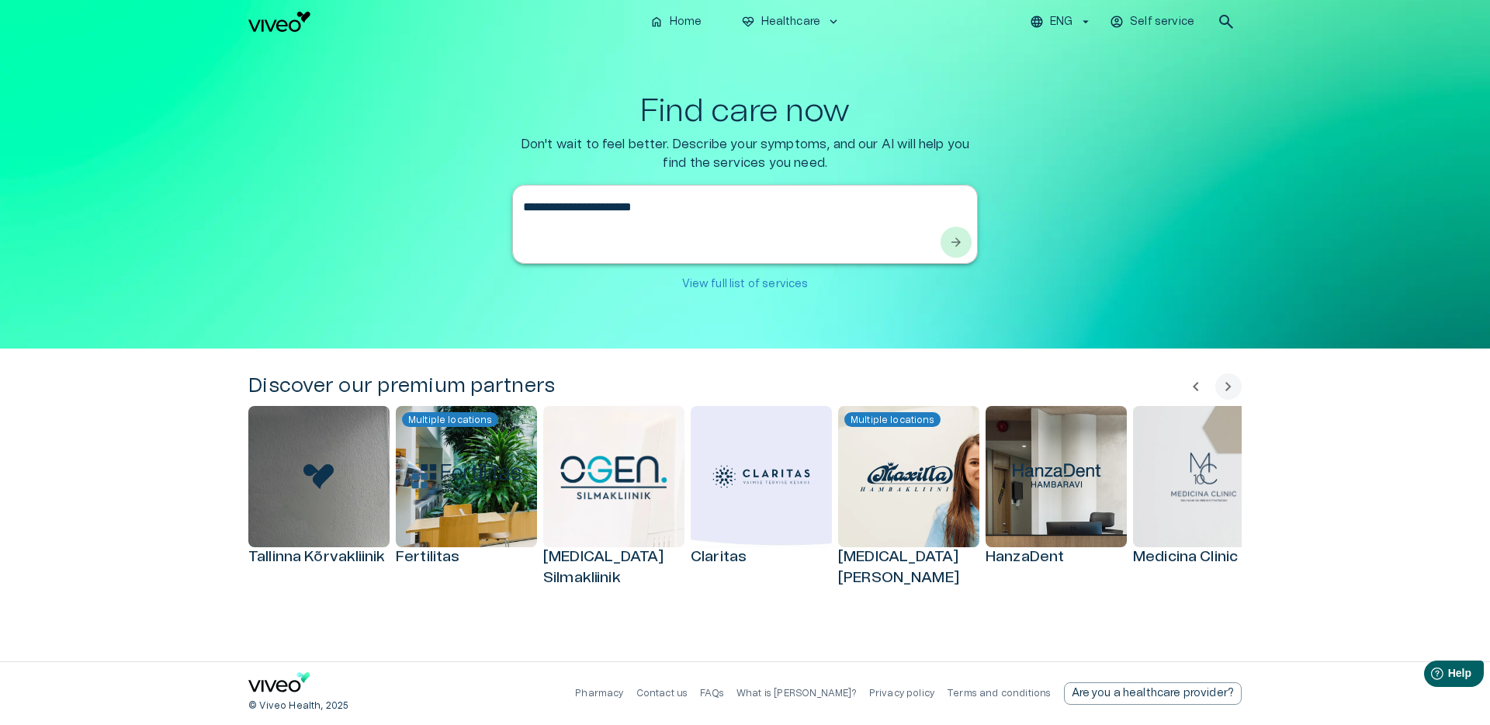
click at [667, 195] on div "**********" at bounding box center [745, 224] width 466 height 79
click at [676, 210] on textarea "**********" at bounding box center [731, 225] width 416 height 54
type textarea "**********"
click at [956, 240] on span "arrow_forward" at bounding box center [956, 242] width 16 height 16
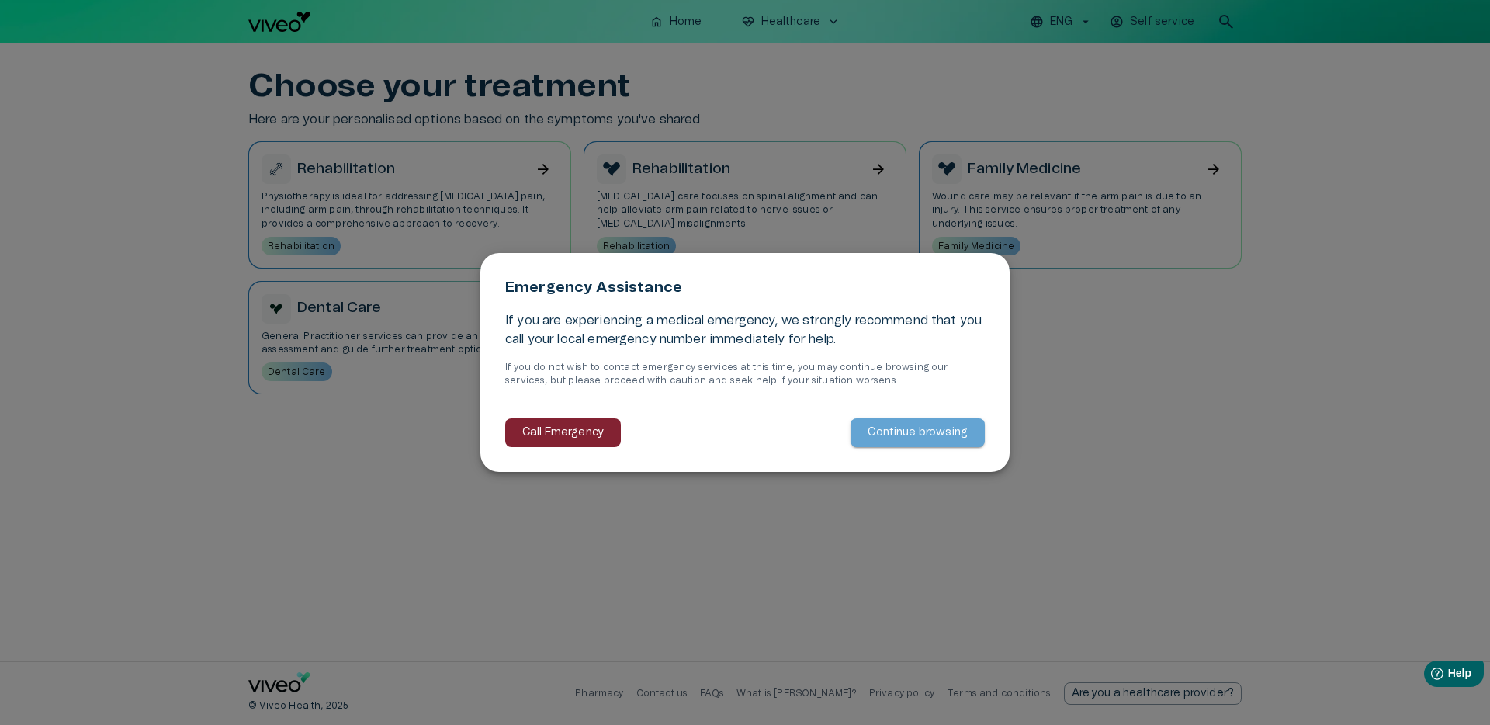
click at [943, 431] on p "Continue browsing" at bounding box center [918, 433] width 100 height 16
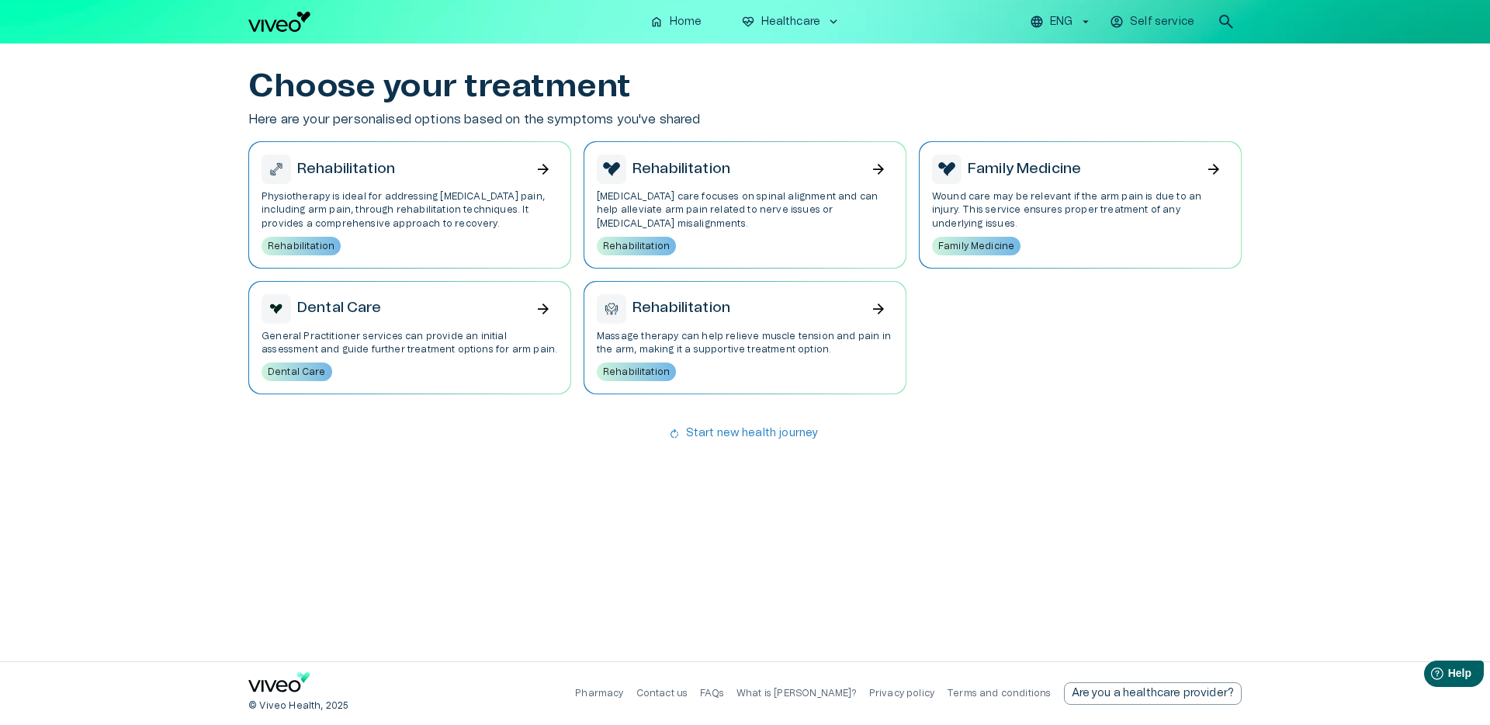
click at [512, 345] on p "General Practitioner services can provide an initial assessment and guide furth…" at bounding box center [410, 343] width 296 height 26
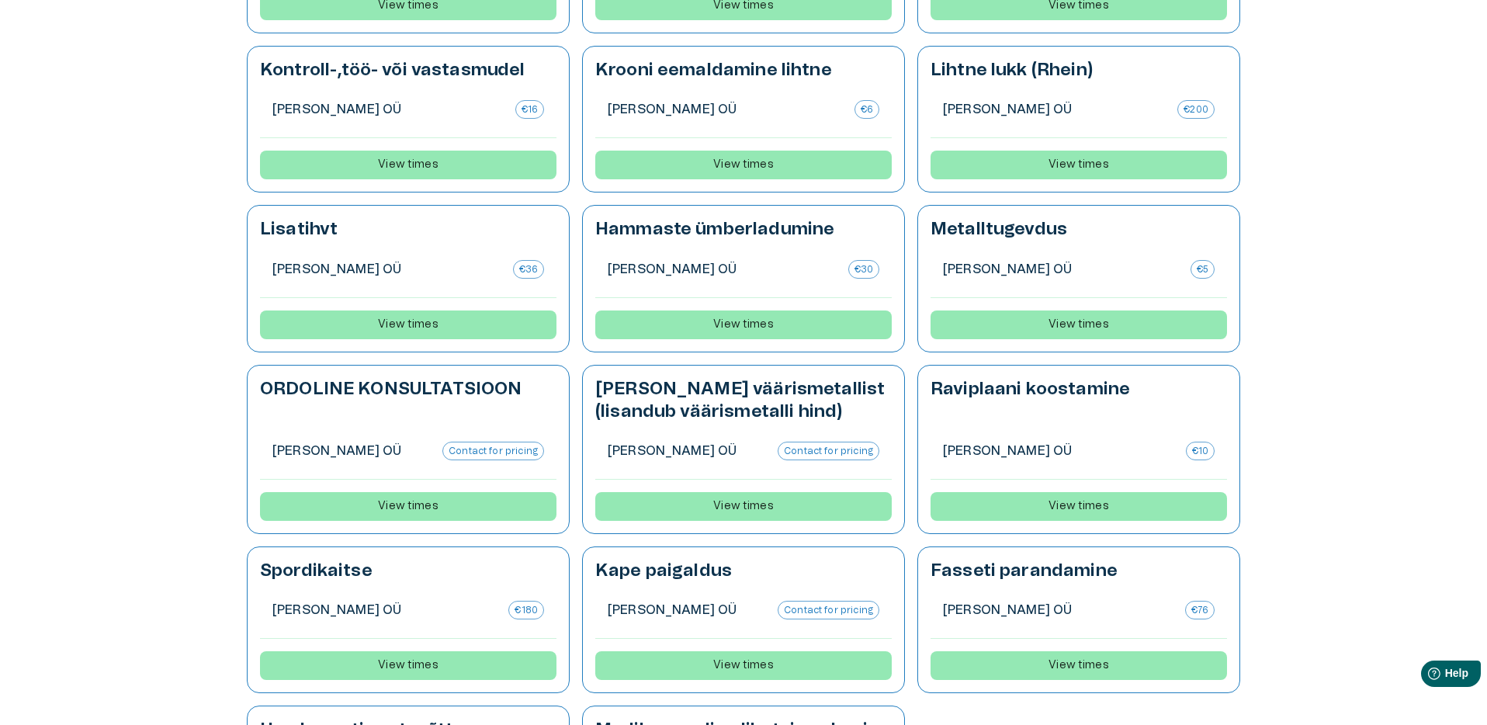
scroll to position [2511, 0]
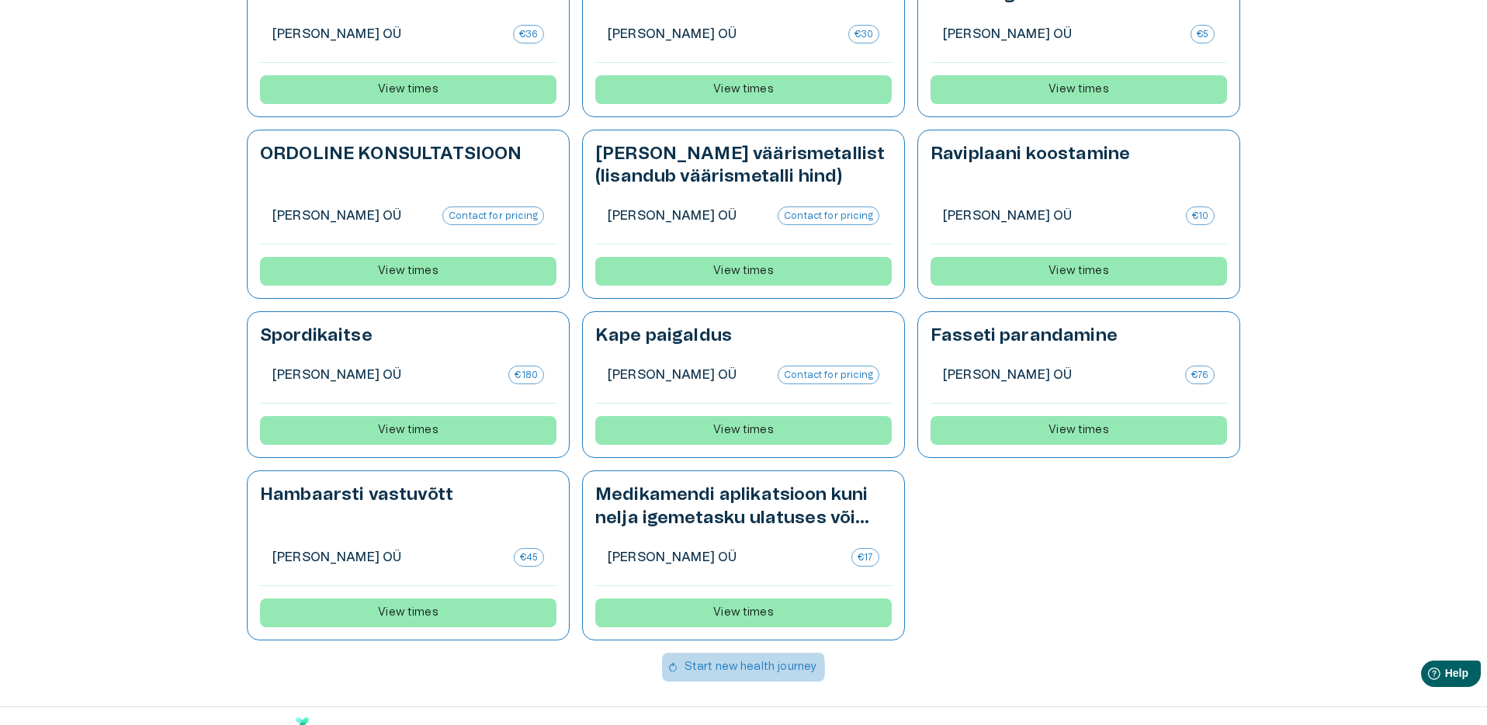
click at [738, 659] on p "Start new health journey" at bounding box center [751, 667] width 133 height 16
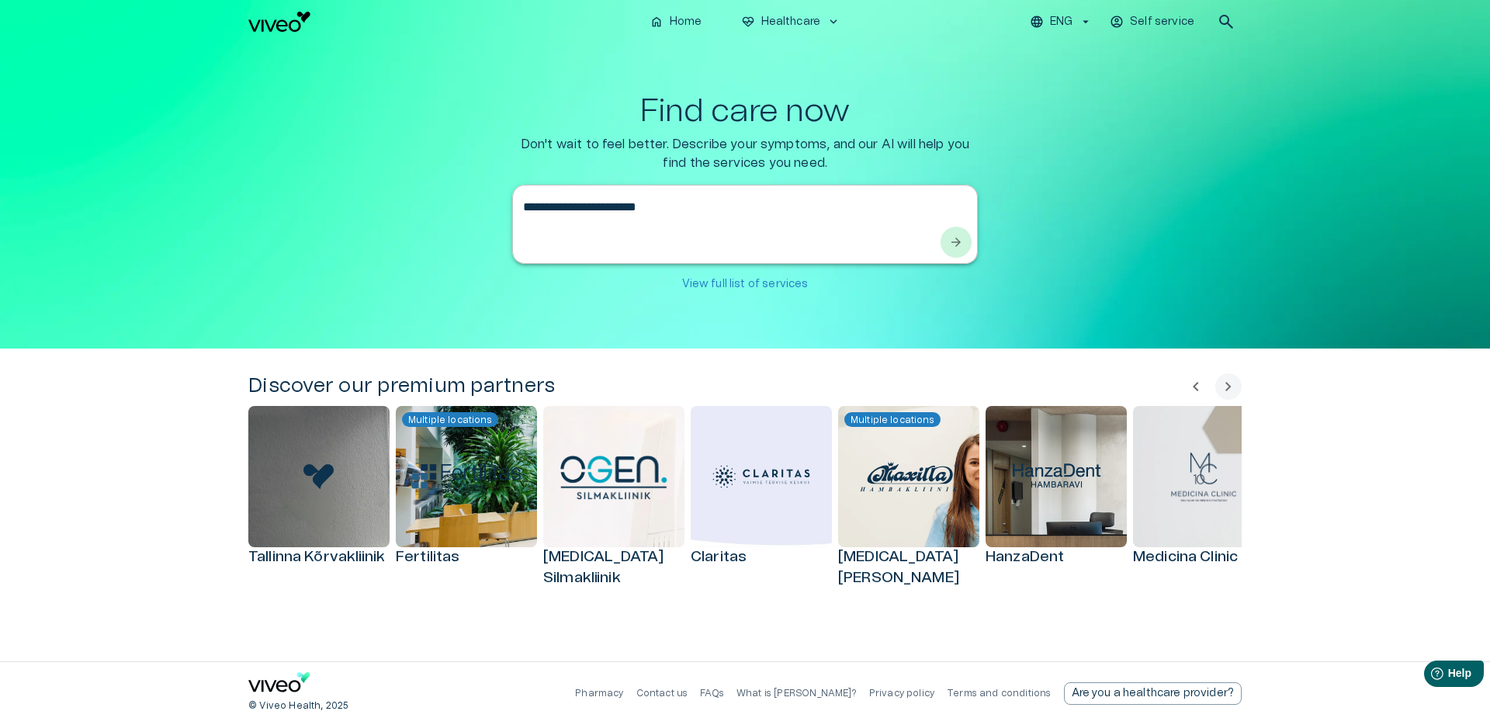
click at [704, 192] on div "**********" at bounding box center [745, 224] width 466 height 79
type textarea "**********"
click at [955, 244] on span "arrow_forward" at bounding box center [956, 242] width 16 height 16
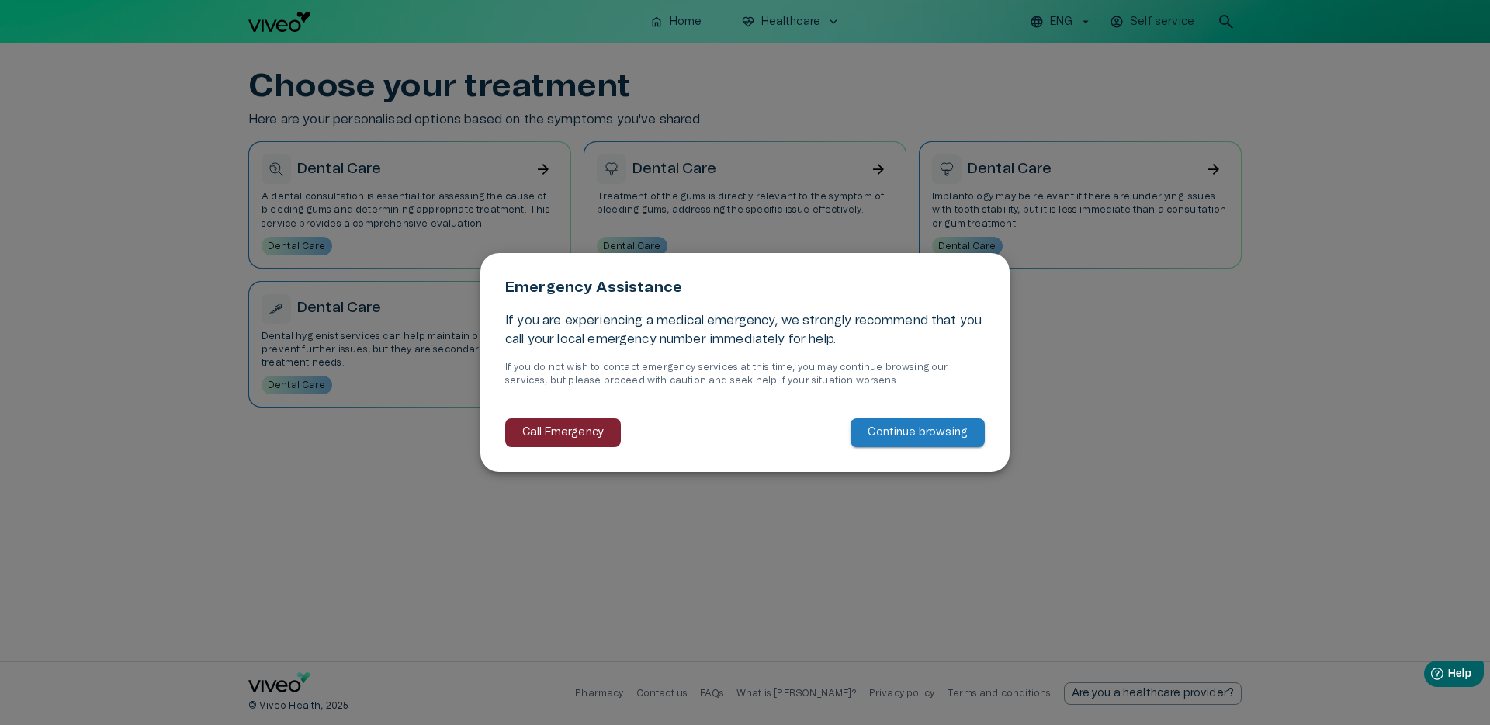
click at [930, 434] on p "Continue browsing" at bounding box center [918, 433] width 100 height 16
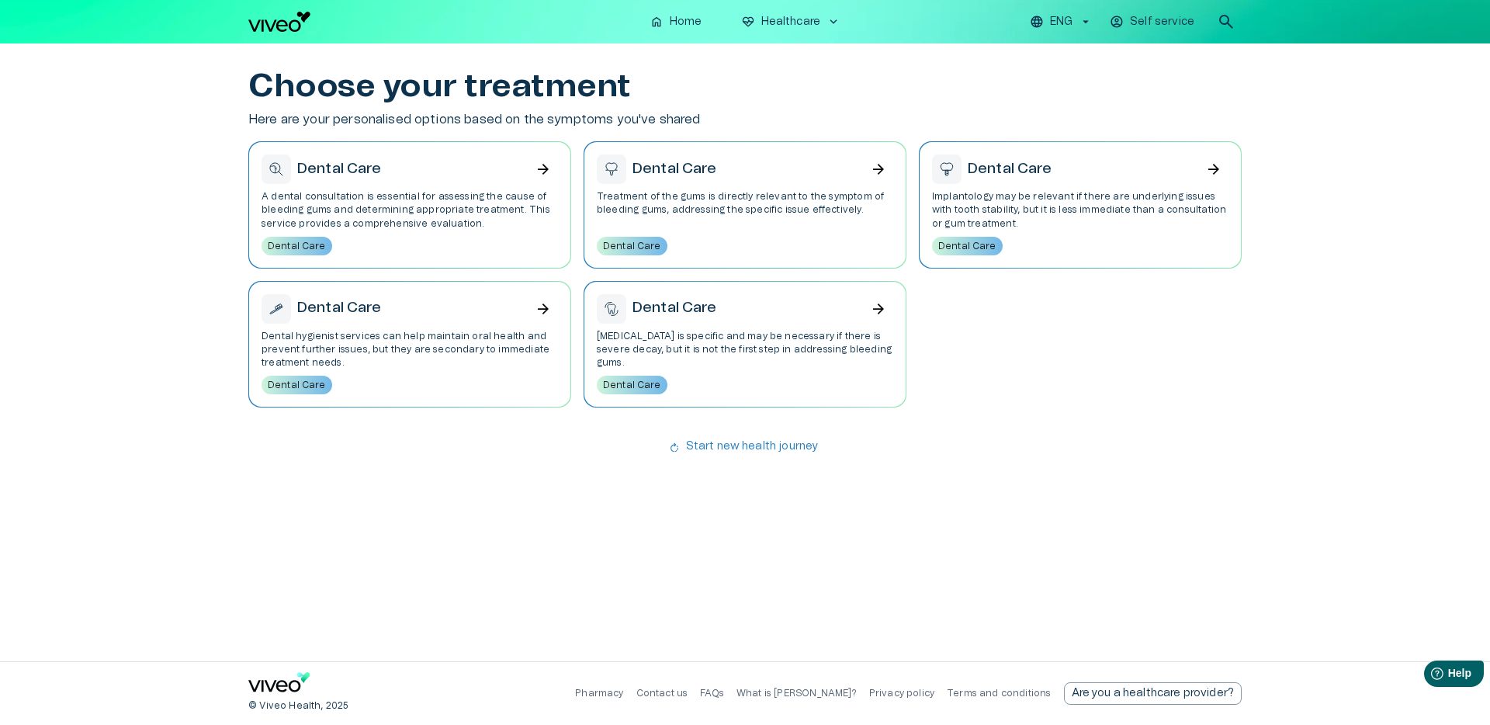
click at [465, 234] on div "Dental Care arrow_forward A dental consultation is essential for assessing the …" at bounding box center [409, 204] width 321 height 125
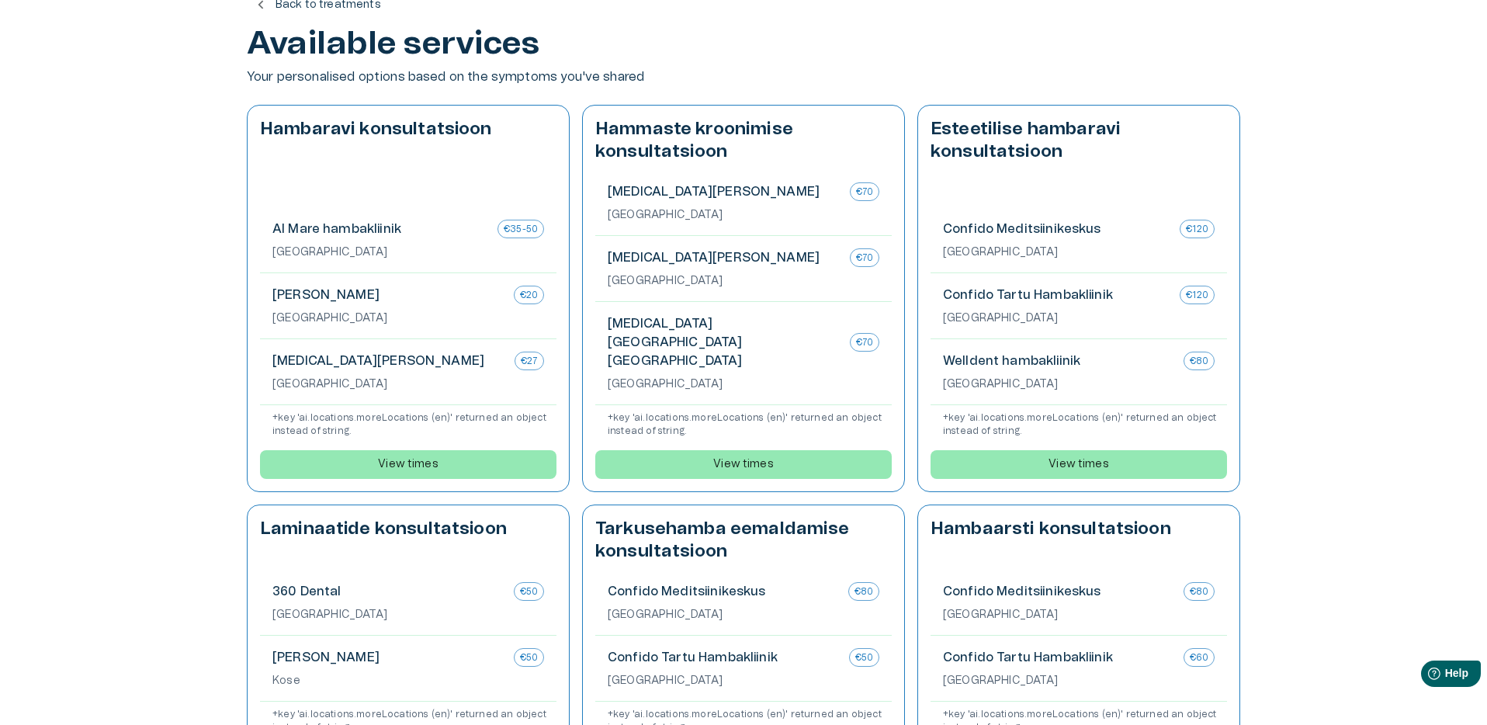
scroll to position [73, 0]
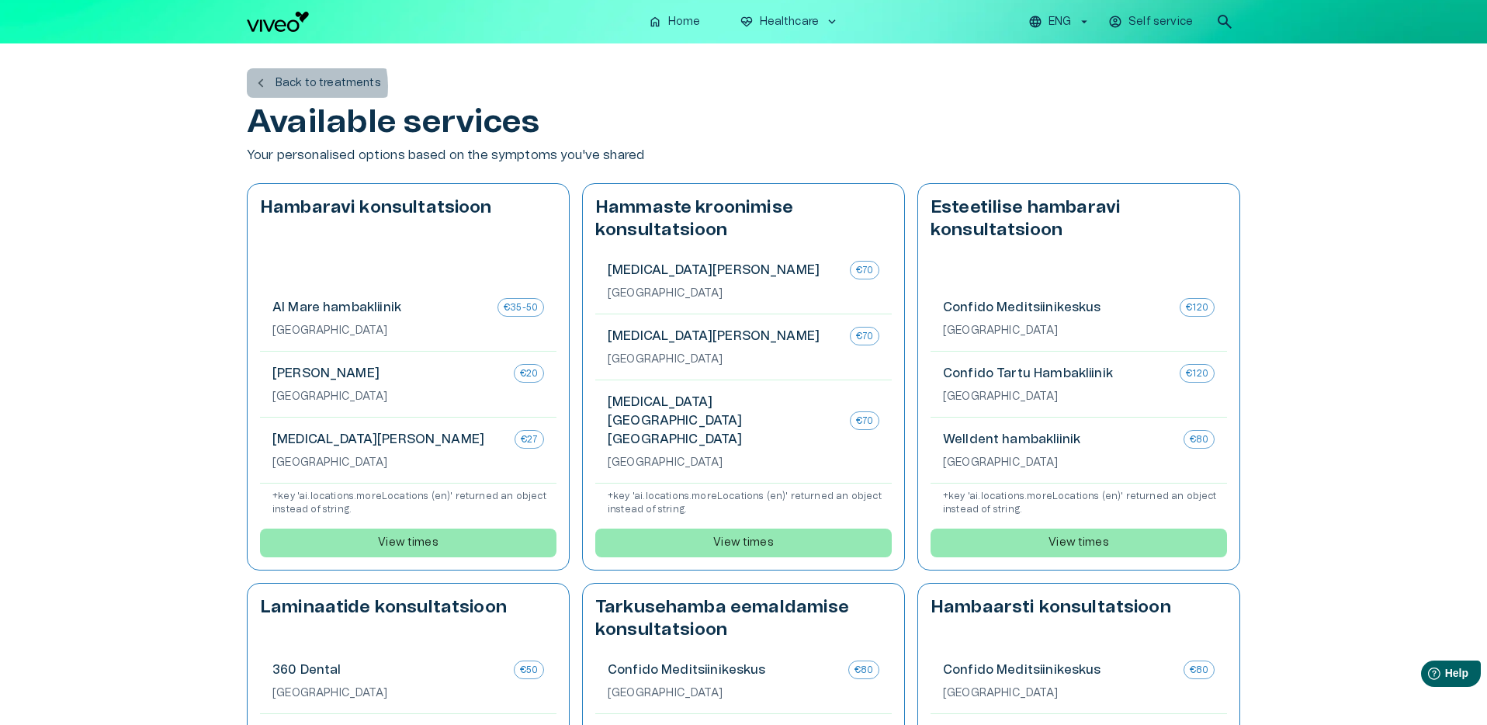
click at [296, 86] on p "Back to treatments" at bounding box center [329, 83] width 106 height 16
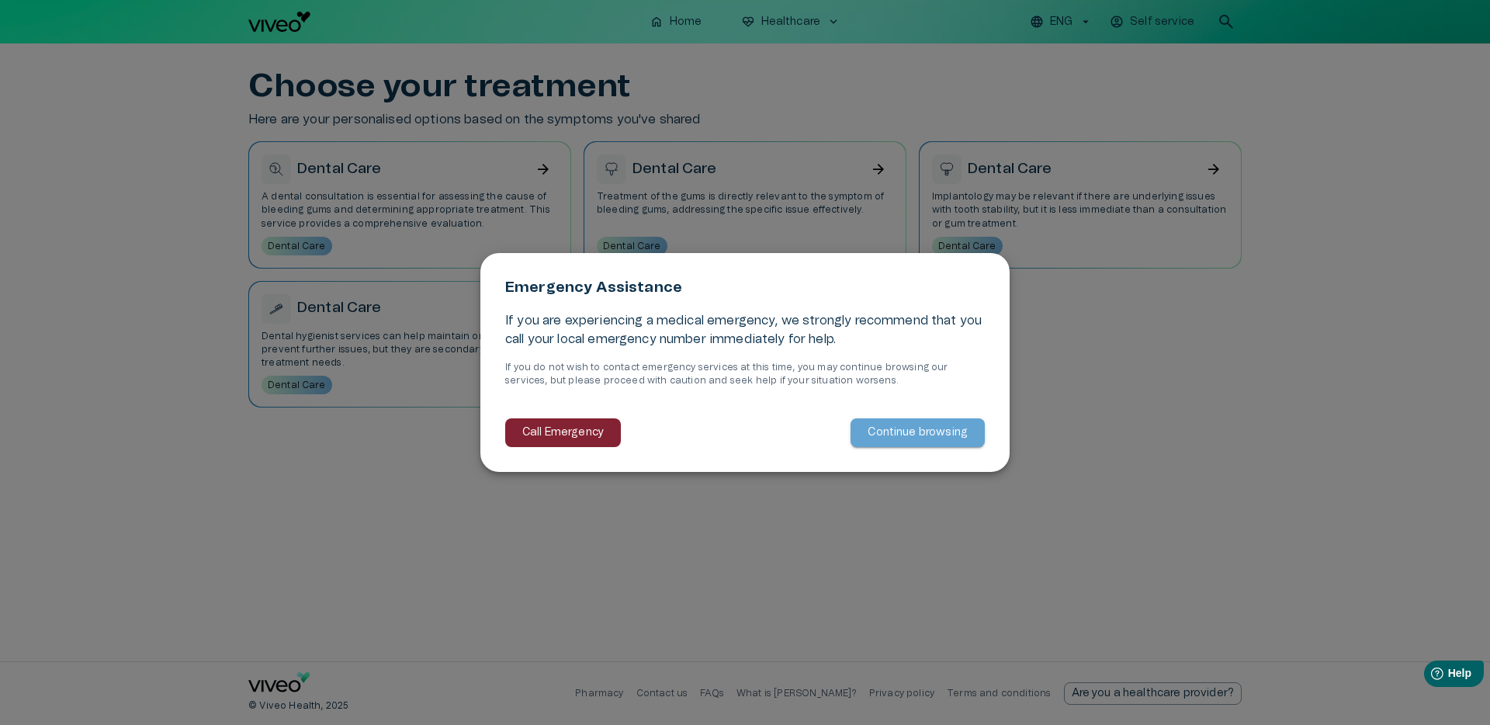
click at [962, 441] on button "Continue browsing" at bounding box center [918, 432] width 134 height 29
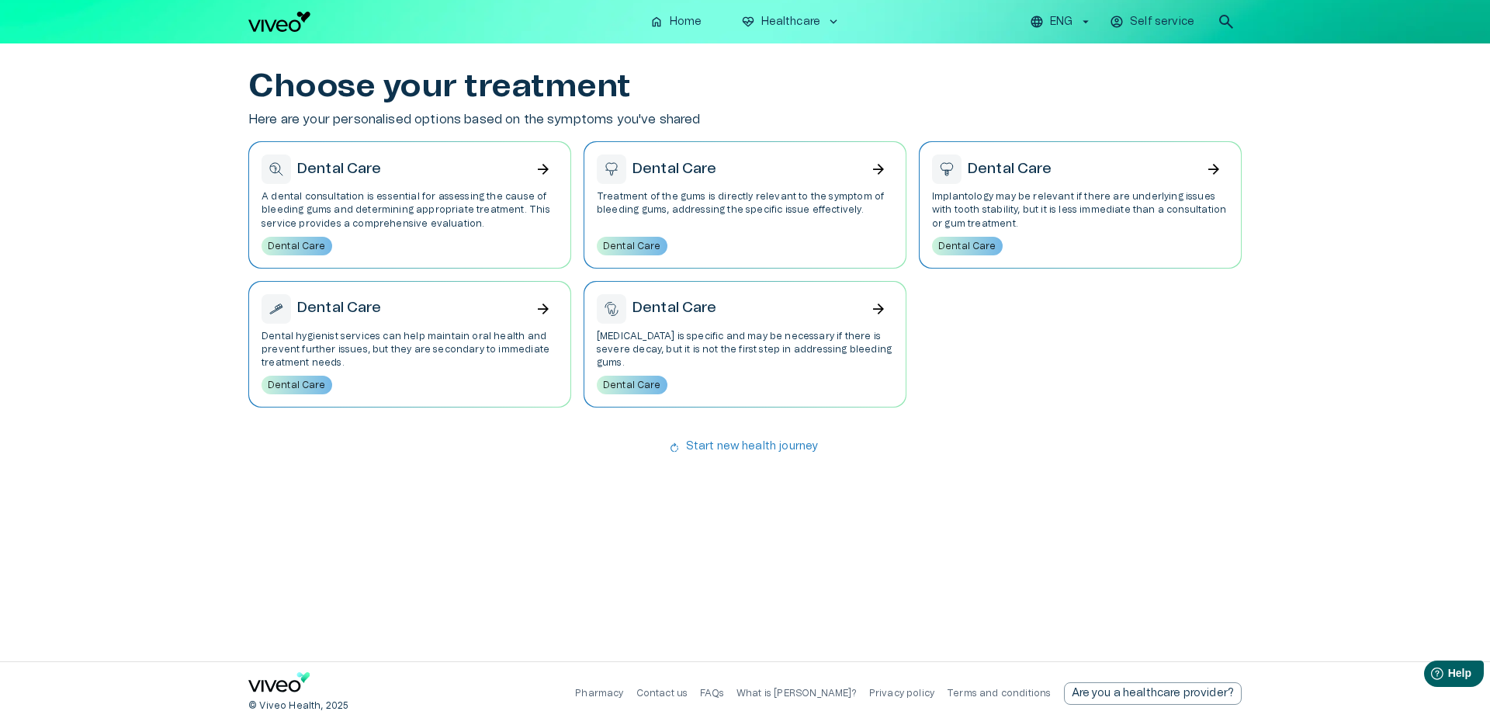
click at [756, 455] on button "rotate_right Start new health journey" at bounding box center [746, 446] width 164 height 29
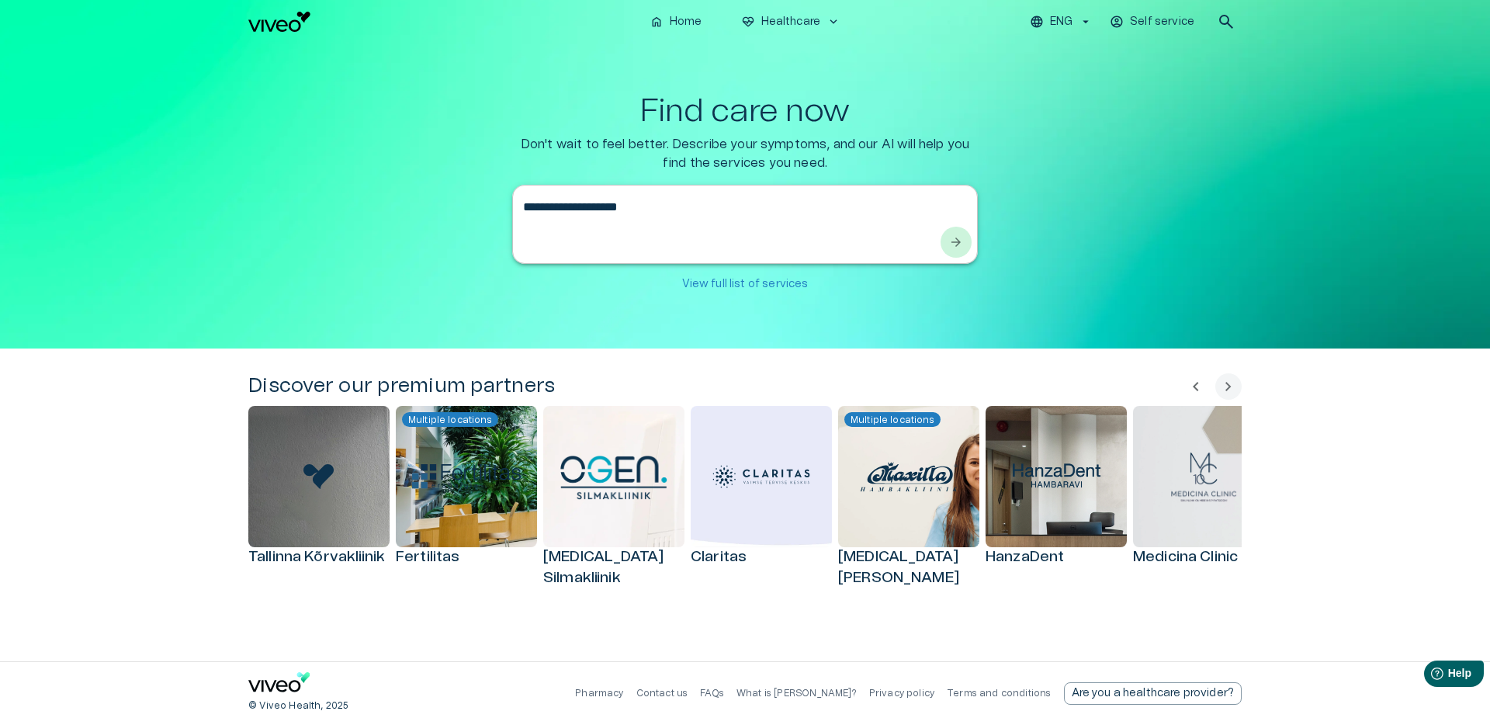
click at [861, 366] on div "Discover our premium partners chevron_left chevron_right [GEOGRAPHIC_DATA] Kõrv…" at bounding box center [745, 504] width 1490 height 313
click at [1082, 248] on div "**********" at bounding box center [744, 196] width 993 height 206
click at [787, 194] on div "**********" at bounding box center [745, 224] width 466 height 79
click at [1132, 207] on div "Find care now Don't wait to feel better. Describe your symptoms, and our AI wil…" at bounding box center [744, 196] width 993 height 206
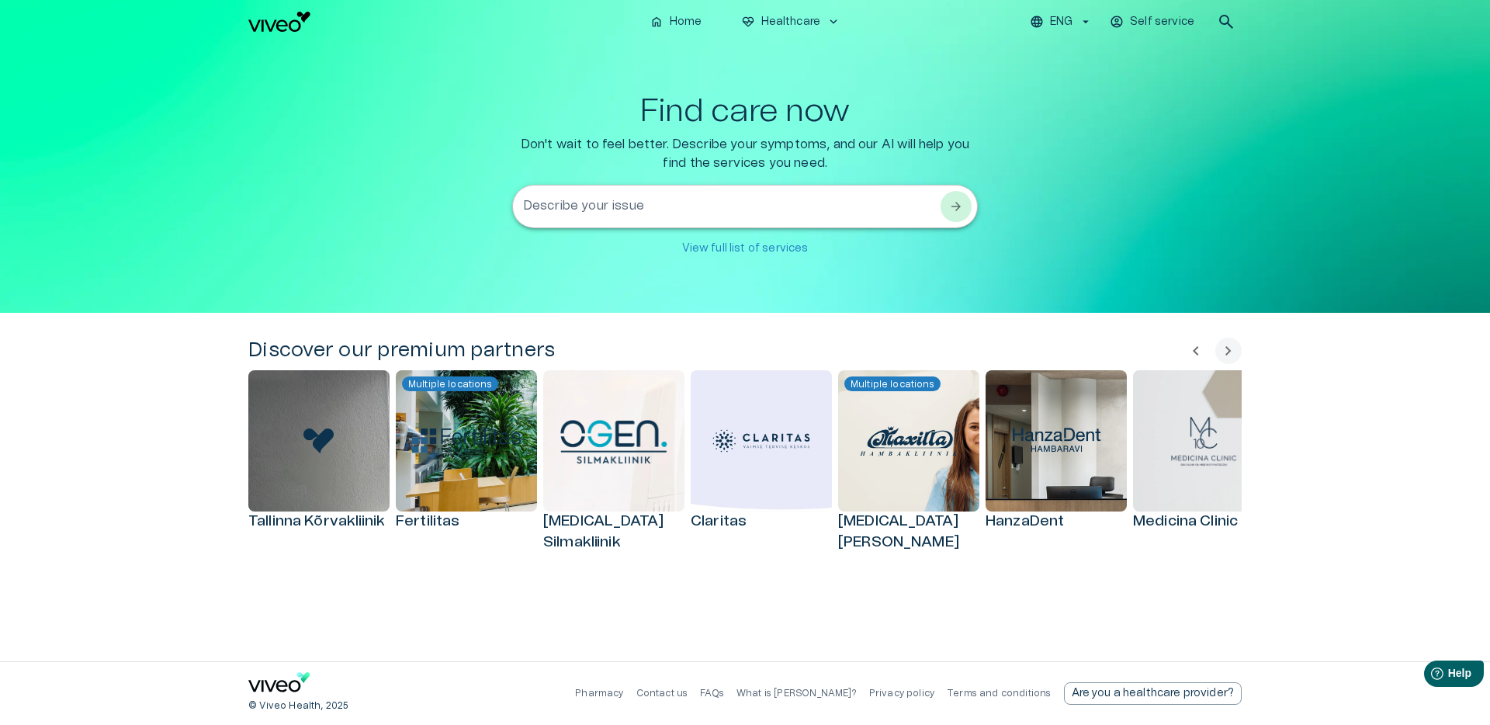
click at [795, 192] on div "* Describe your issue" at bounding box center [745, 206] width 466 height 43
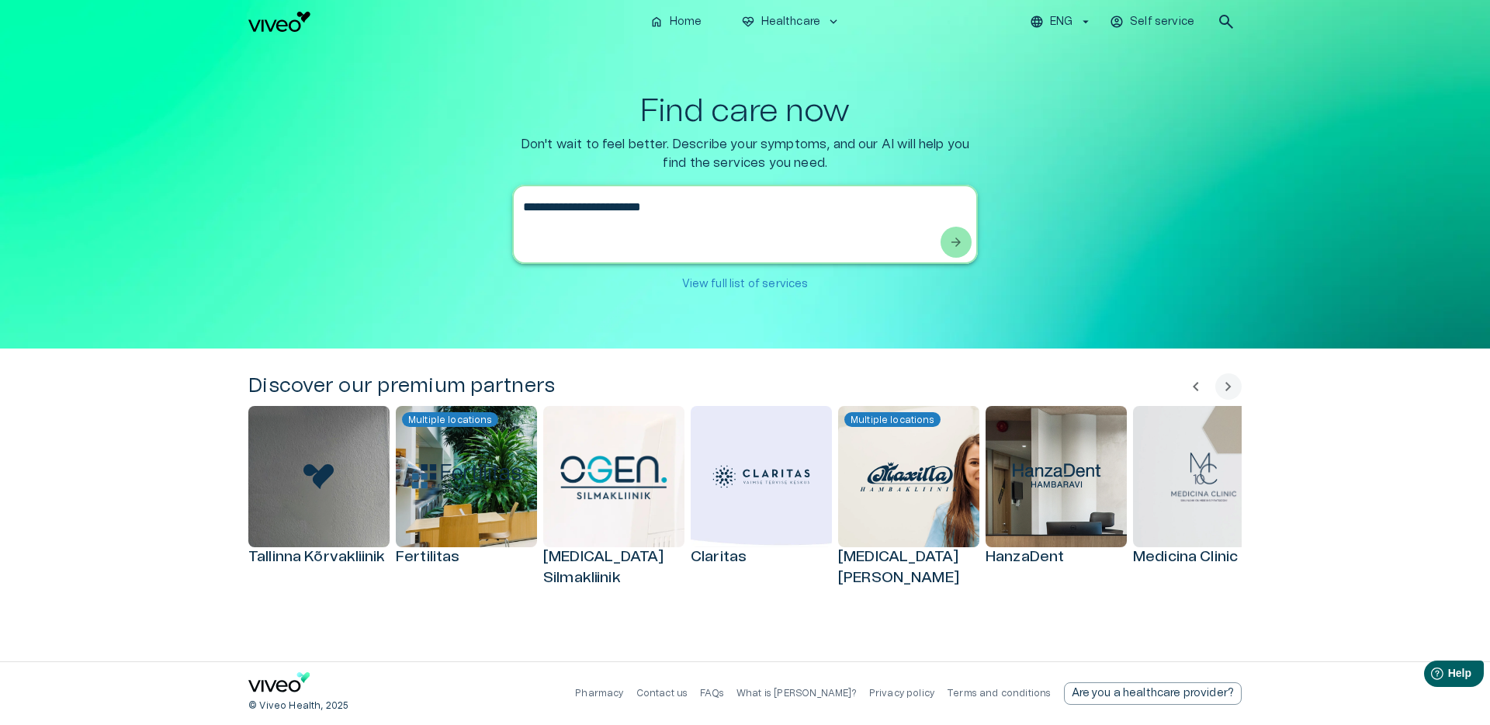
type textarea "**********"
click at [950, 243] on span "arrow_forward" at bounding box center [956, 242] width 16 height 16
click at [955, 241] on span "arrow_forward" at bounding box center [956, 242] width 16 height 16
